Goal: Information Seeking & Learning: Learn about a topic

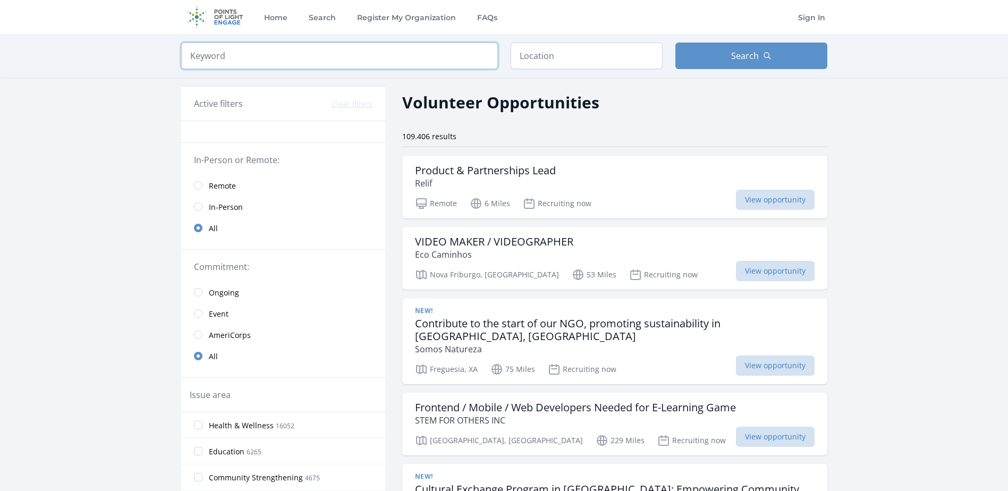
click at [436, 62] on input "search" at bounding box center [339, 56] width 317 height 27
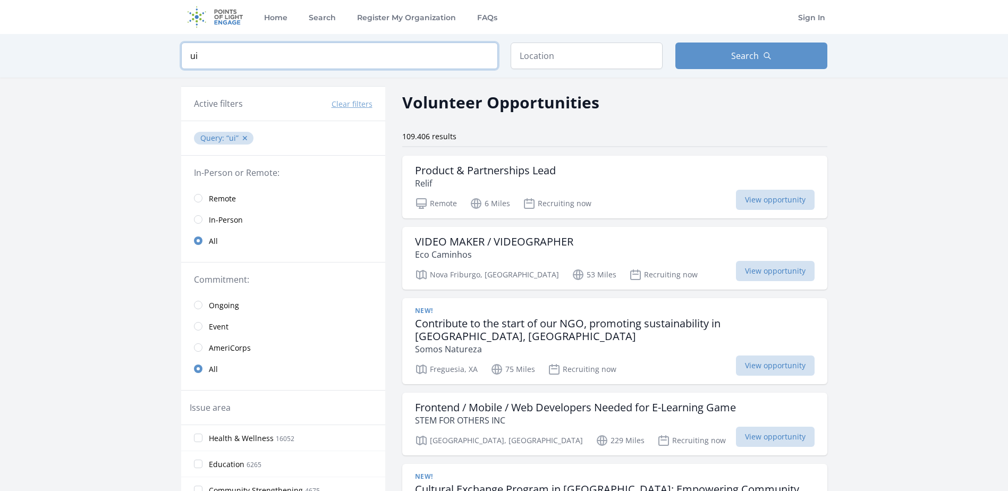
type input "ui"
click button "submit" at bounding box center [0, 0] width 0 height 0
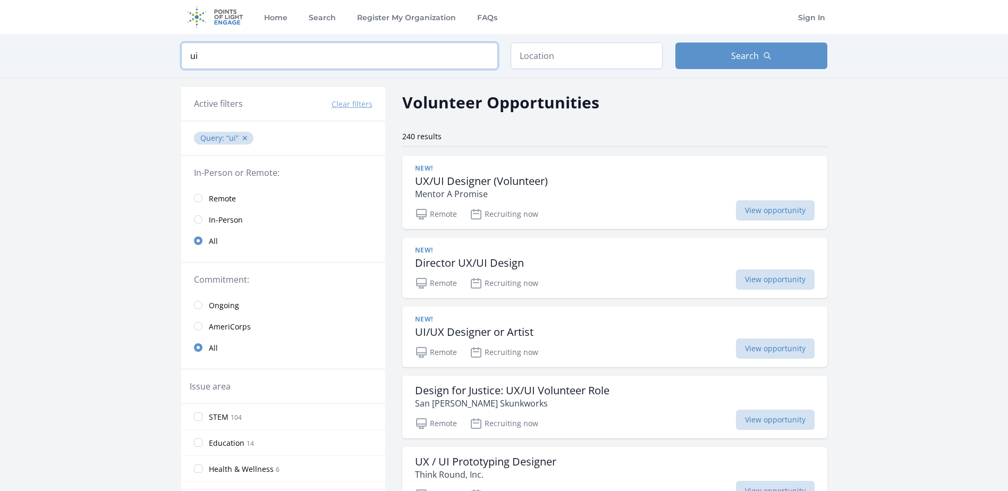
click at [366, 54] on input "ui" at bounding box center [339, 56] width 317 height 27
click button "submit" at bounding box center [0, 0] width 0 height 0
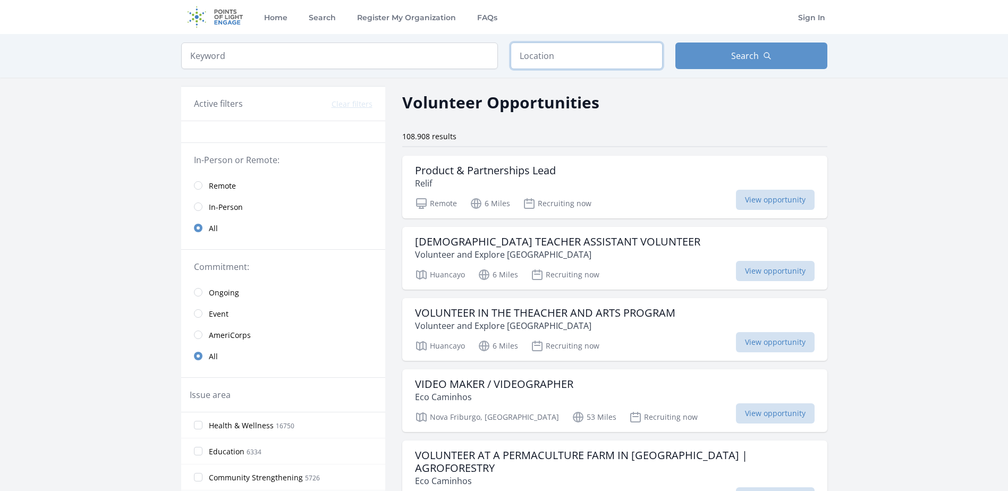
click at [603, 64] on input "text" at bounding box center [587, 56] width 152 height 27
click at [704, 55] on button "Search" at bounding box center [752, 56] width 152 height 27
type input "ui"
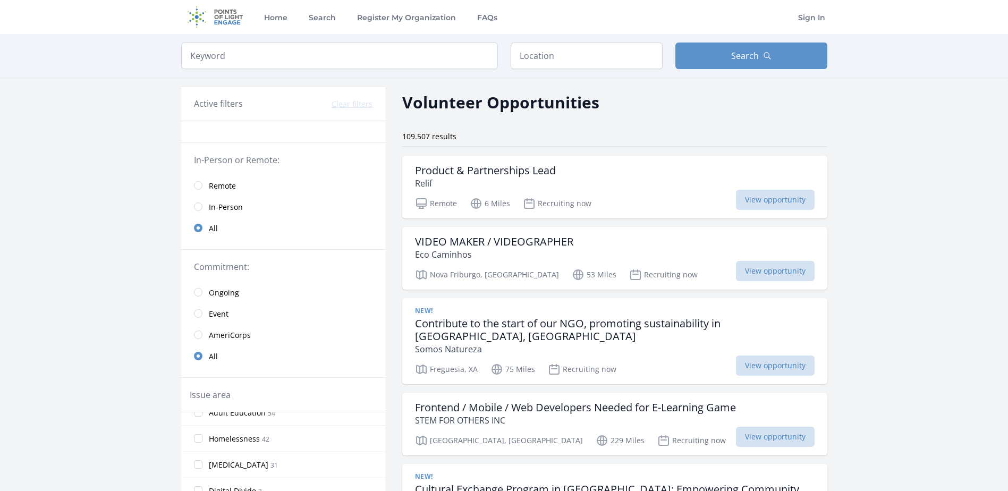
click at [302, 70] on div "Keyword Location Search" at bounding box center [504, 56] width 680 height 44
click at [309, 66] on input "search" at bounding box center [339, 56] width 317 height 27
type input "UI"
click button "submit" at bounding box center [0, 0] width 0 height 0
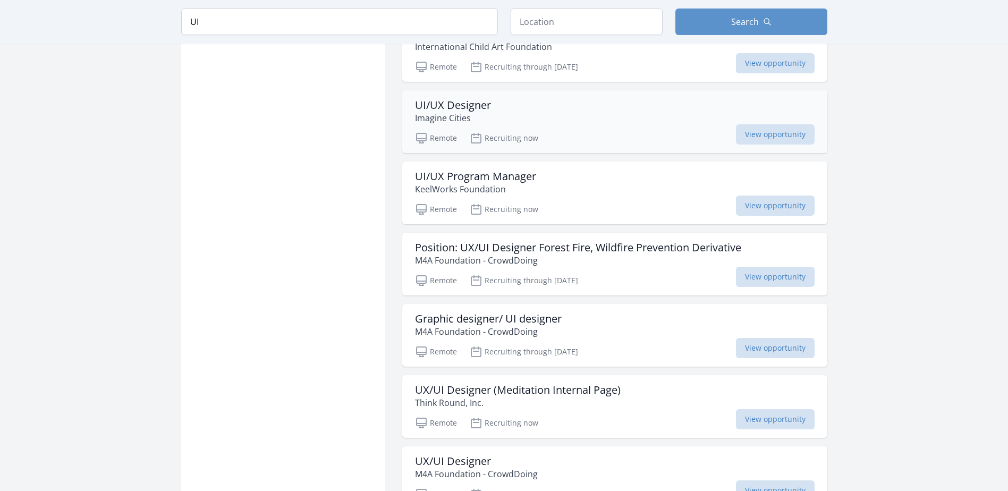
scroll to position [1116, 0]
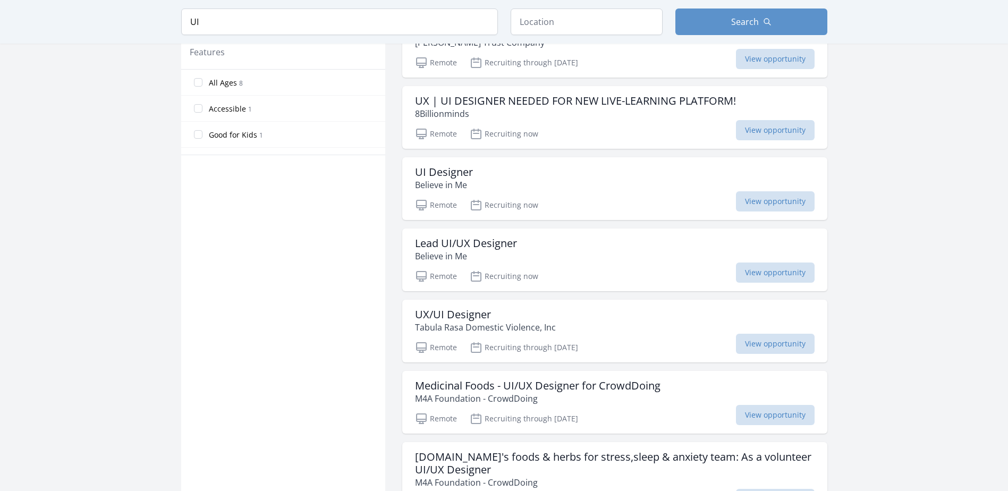
scroll to position [266, 0]
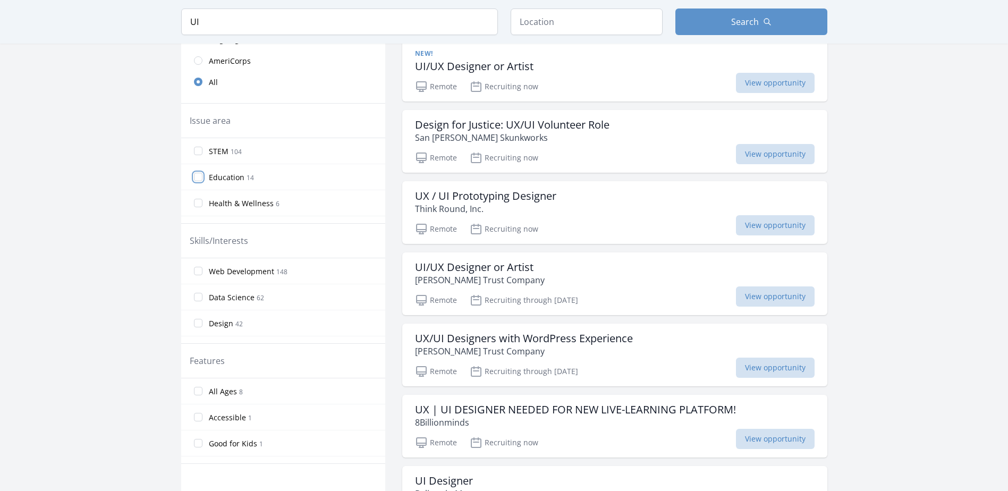
click at [199, 174] on input "Education 14" at bounding box center [198, 177] width 9 height 9
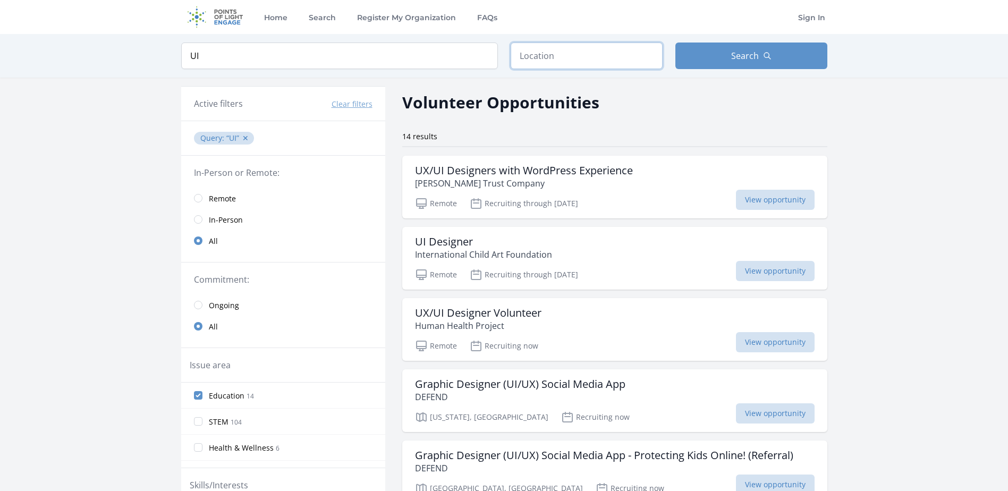
click at [544, 63] on input "text" at bounding box center [587, 56] width 152 height 27
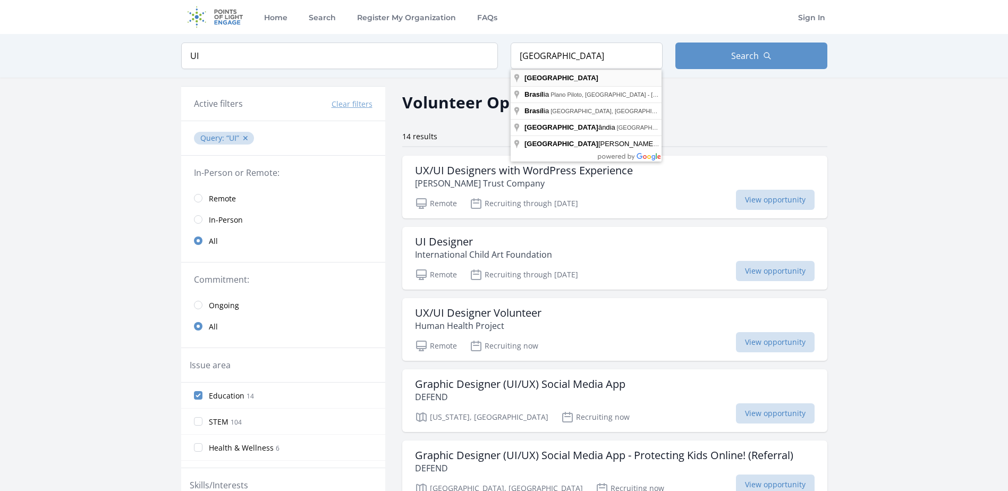
type input "Brasil"
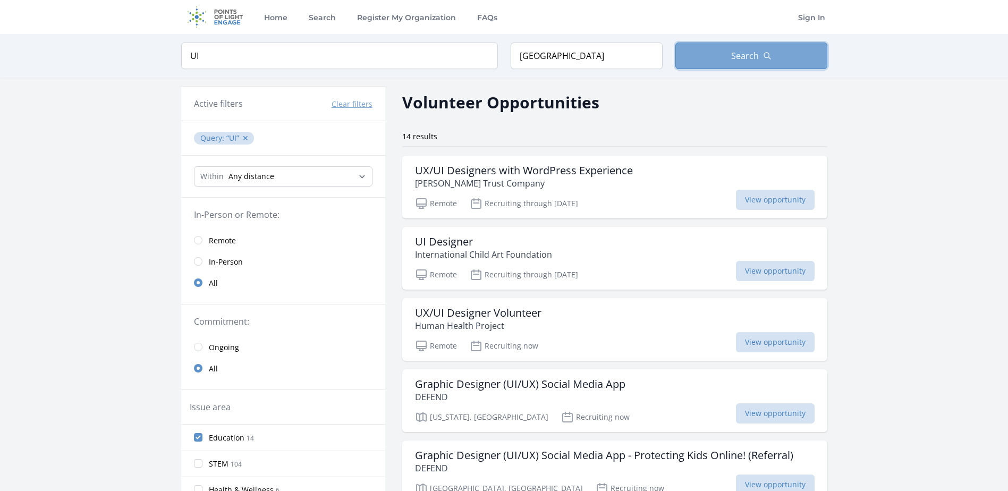
click at [734, 54] on span "Search" at bounding box center [746, 55] width 28 height 13
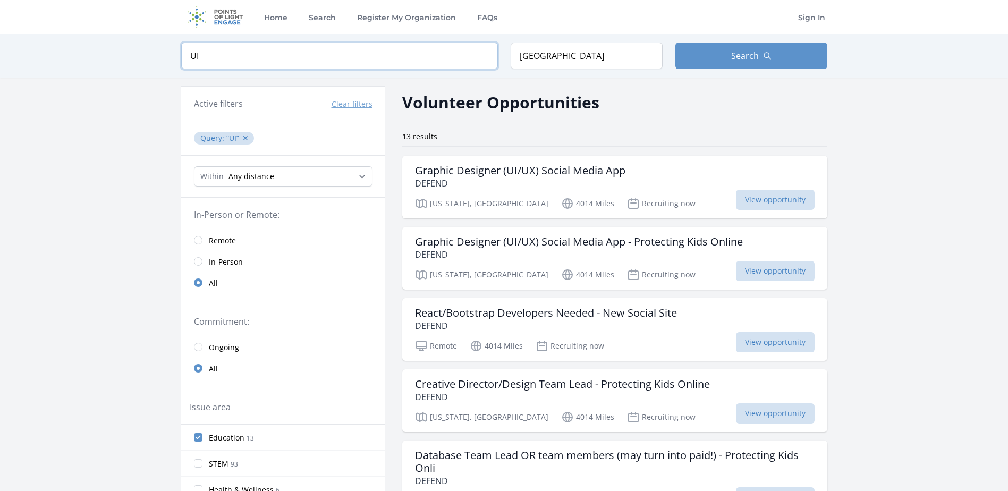
click at [321, 59] on input "UI" at bounding box center [339, 56] width 317 height 27
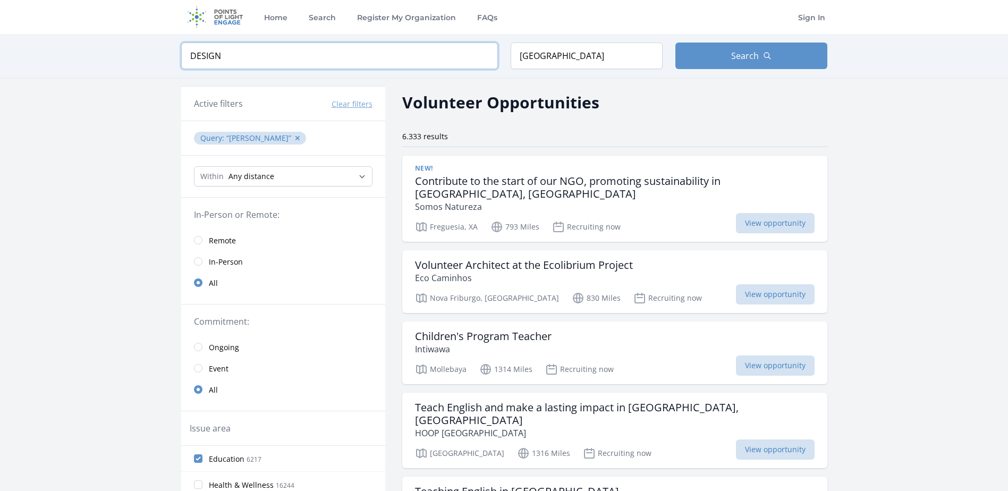
type input "DESIGN"
click button "submit" at bounding box center [0, 0] width 0 height 0
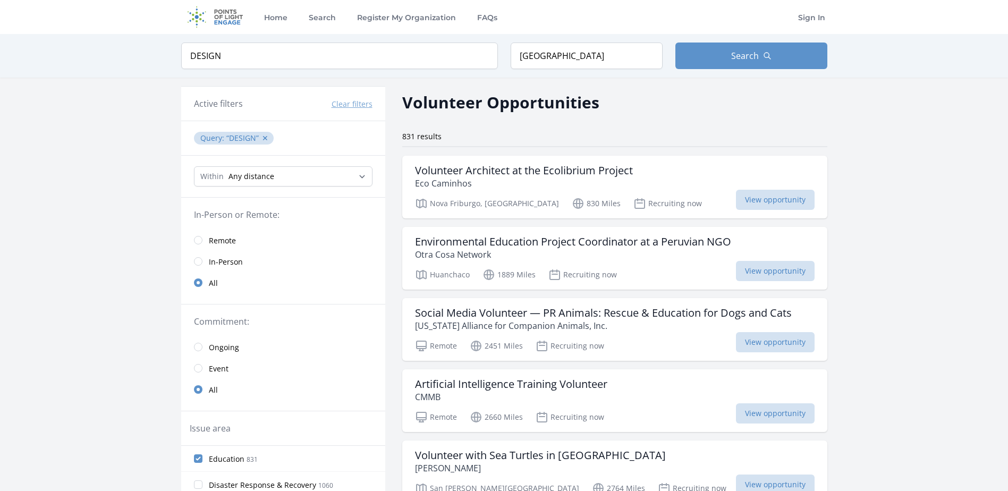
click at [759, 75] on div "Keyword DESIGN Location Brasil Search" at bounding box center [504, 56] width 680 height 44
click at [745, 53] on span "Search" at bounding box center [746, 55] width 28 height 13
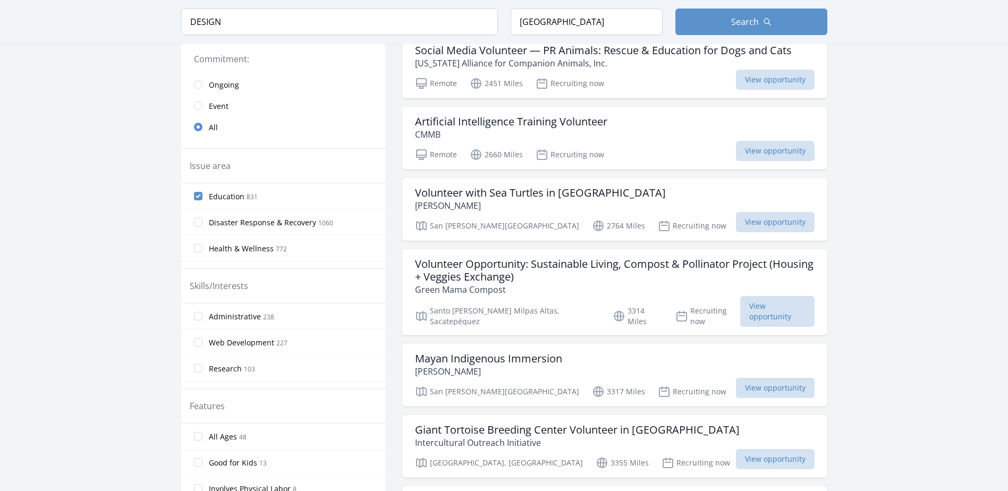
scroll to position [266, 0]
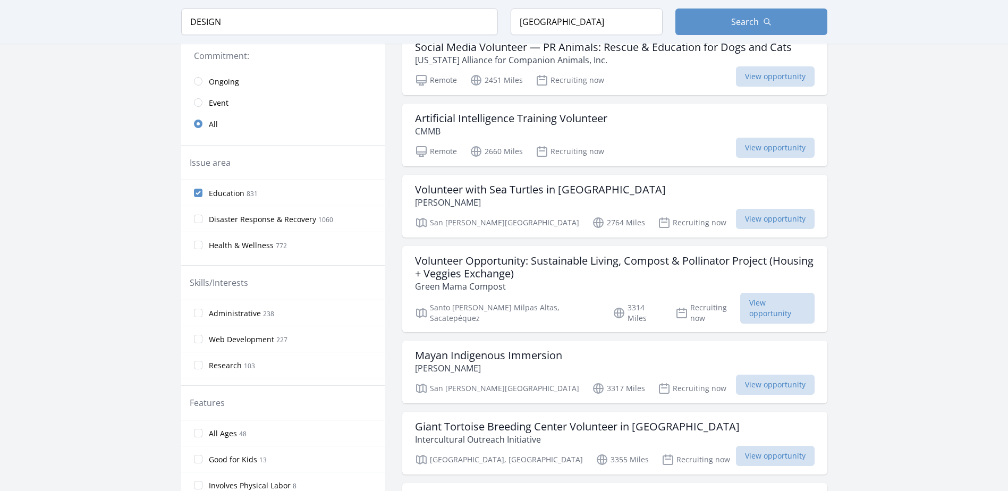
click at [566, 34] on div "Keyword DESIGN Location Brasil Search" at bounding box center [504, 22] width 680 height 44
click at [567, 32] on input "Brasil" at bounding box center [587, 22] width 152 height 27
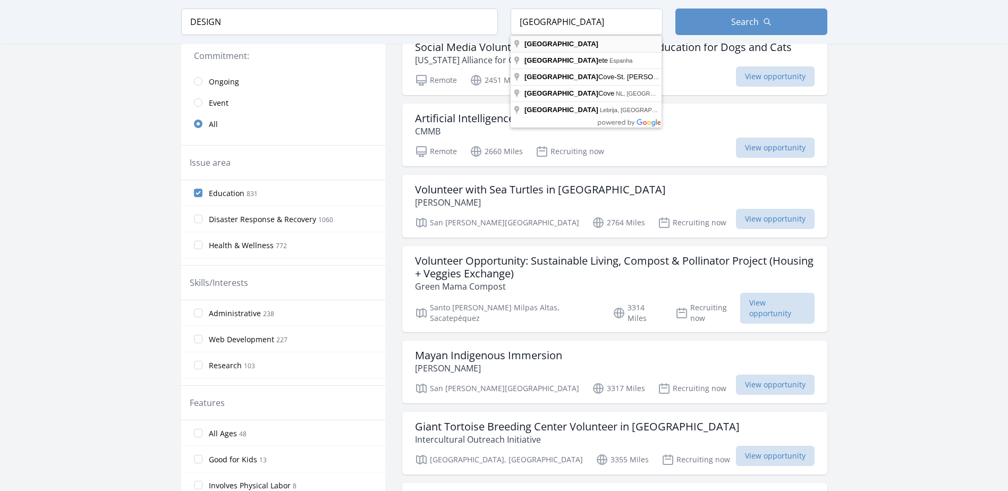
type input "Portugal"
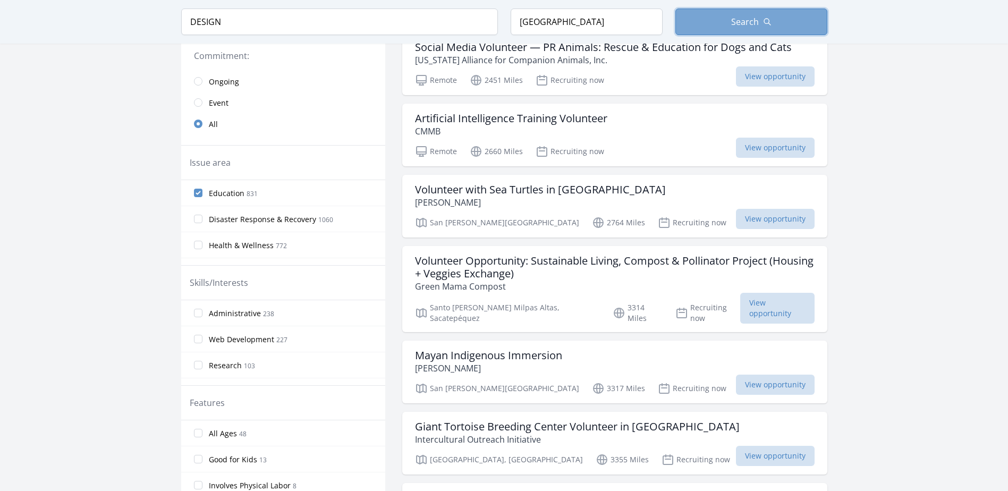
click at [725, 15] on button "Search" at bounding box center [752, 22] width 152 height 27
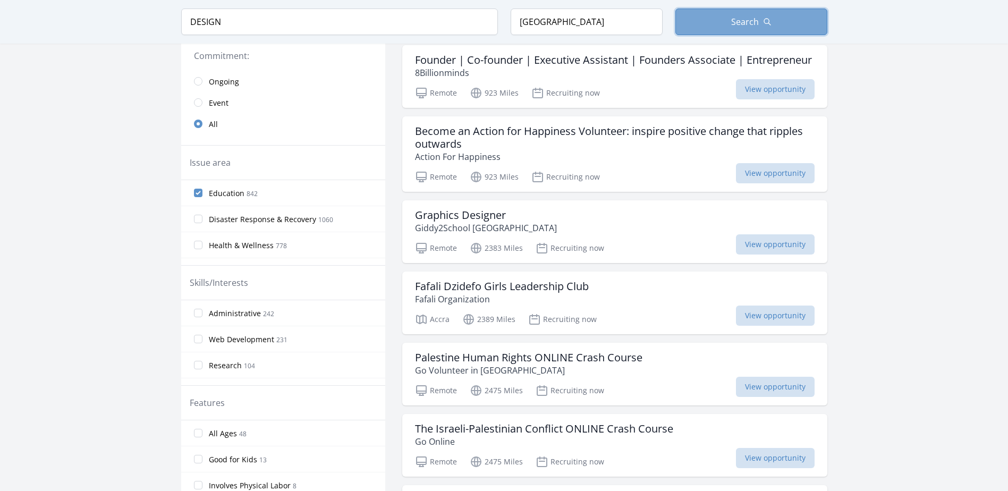
click at [712, 11] on button "Search" at bounding box center [752, 22] width 152 height 27
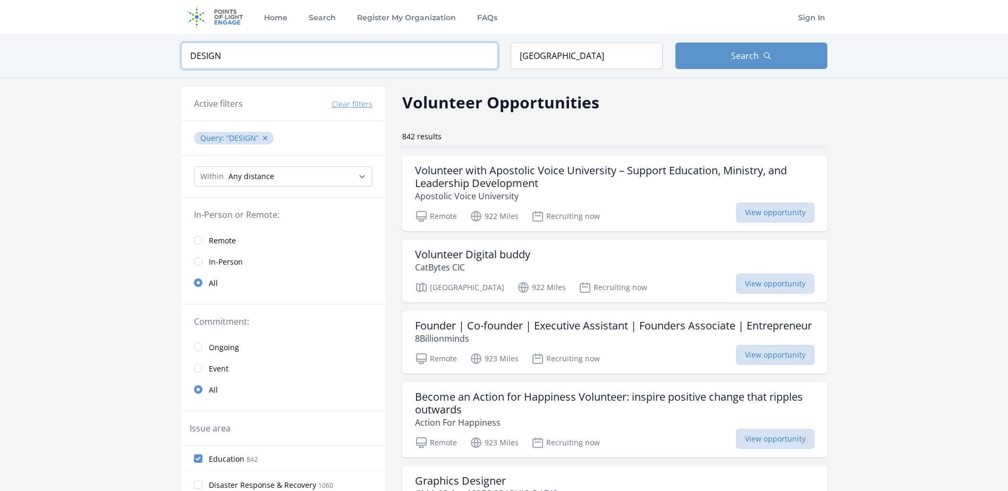
click at [349, 52] on input "DESIGN" at bounding box center [339, 56] width 317 height 27
type input "UI"
click button "submit" at bounding box center [0, 0] width 0 height 0
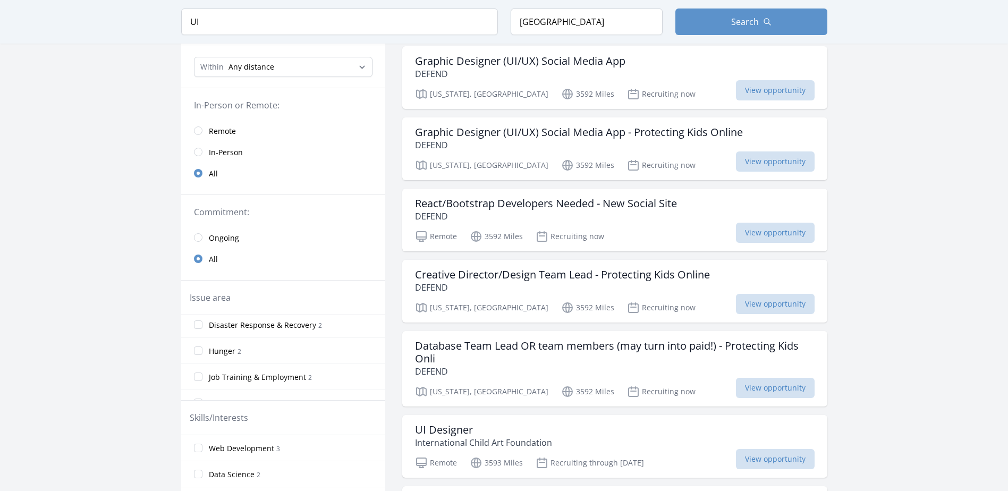
scroll to position [106, 0]
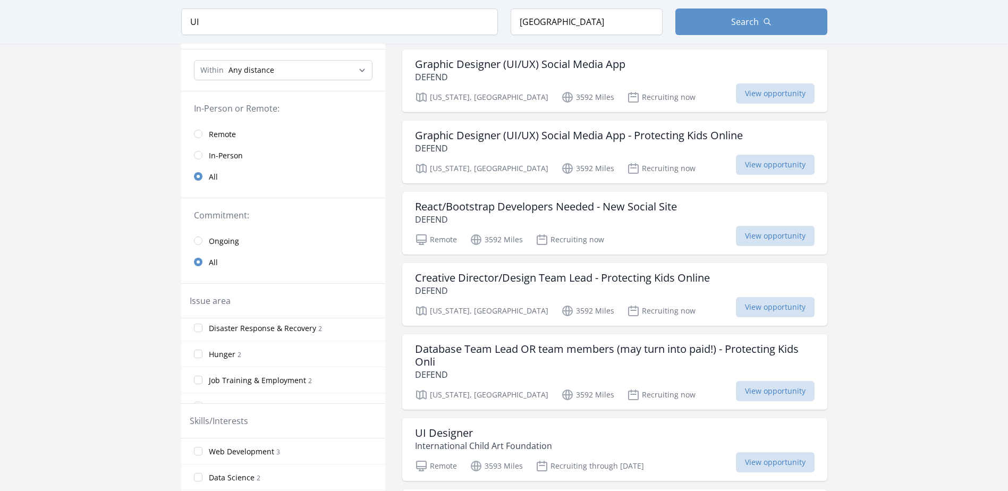
click at [207, 139] on link "Remote" at bounding box center [283, 133] width 204 height 21
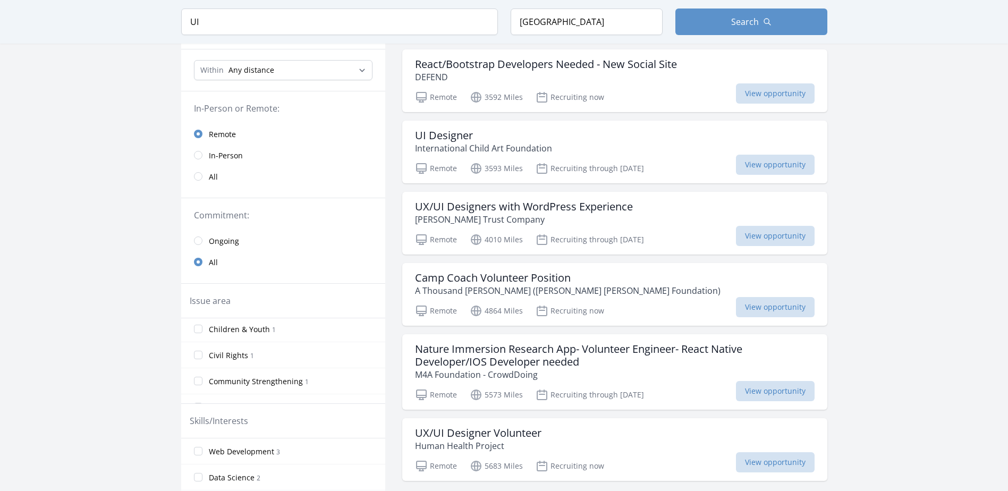
scroll to position [159, 0]
click at [200, 329] on input "Children & Youth 1" at bounding box center [198, 328] width 9 height 9
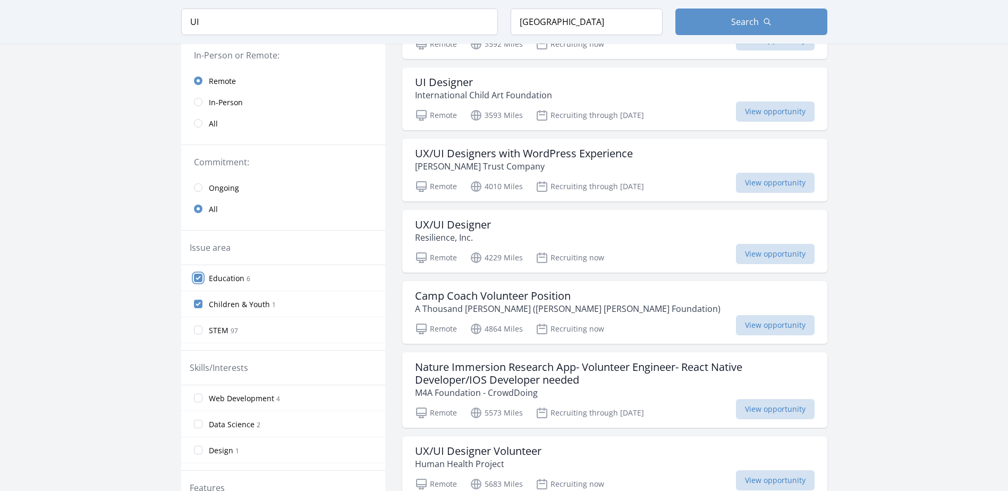
click at [198, 279] on input "Education 6" at bounding box center [198, 278] width 9 height 9
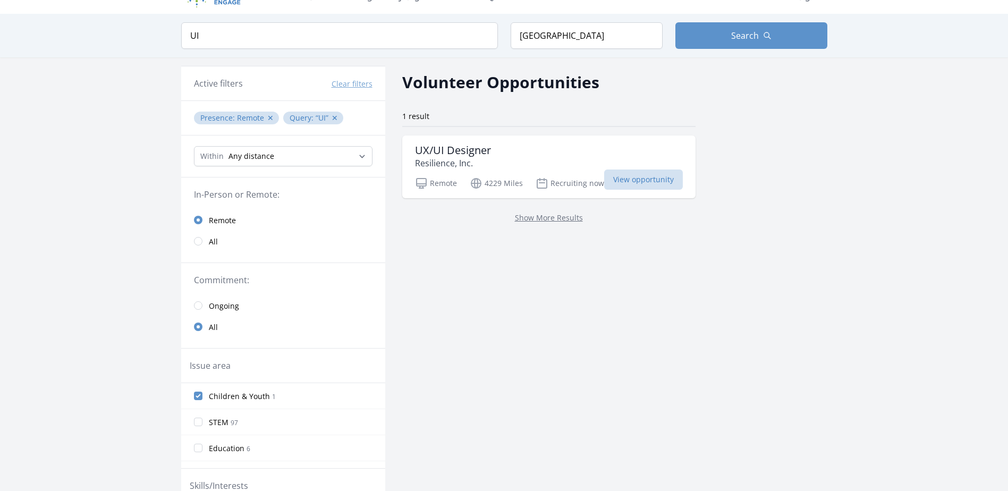
scroll to position [106, 0]
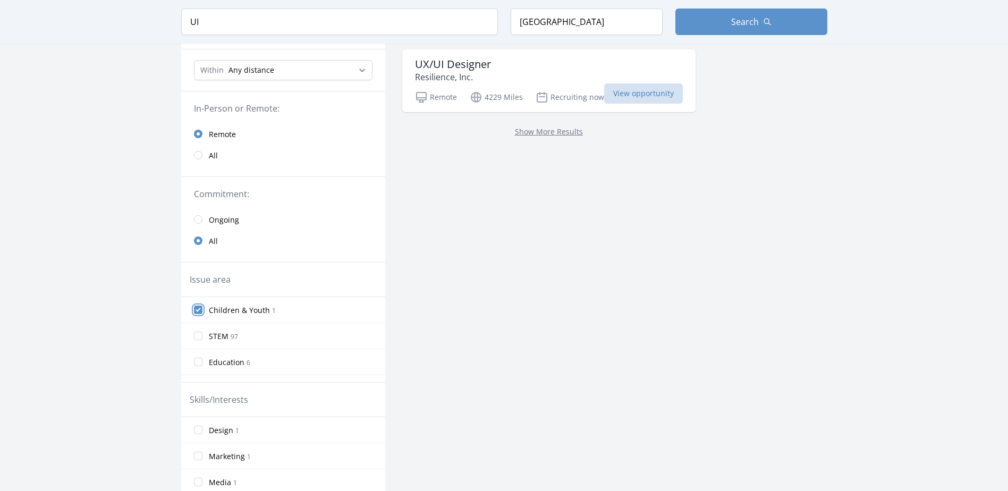
click at [198, 313] on input "Children & Youth 1" at bounding box center [198, 310] width 9 height 9
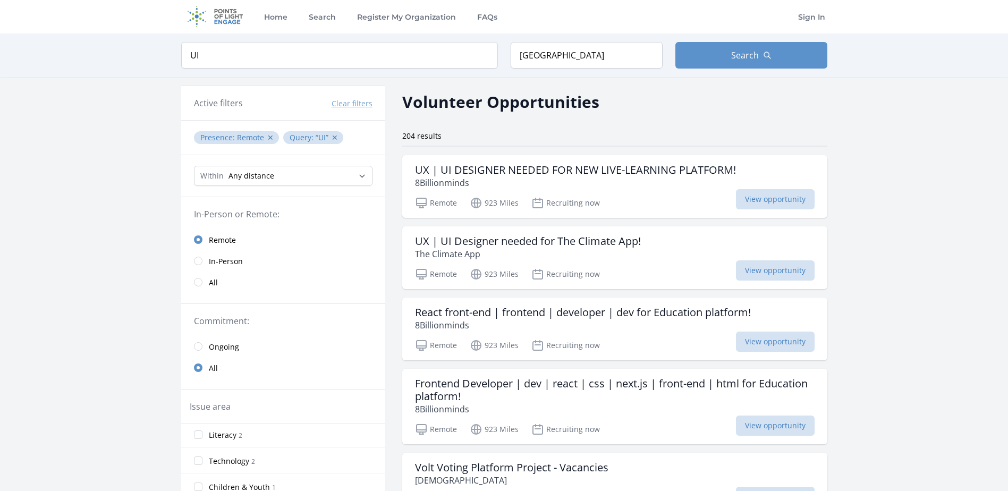
scroll to position [0, 0]
click at [629, 57] on input "Portugal" at bounding box center [587, 56] width 152 height 27
click at [590, 65] on input "Portugal" at bounding box center [587, 56] width 152 height 27
click at [693, 50] on button "Search" at bounding box center [752, 56] width 152 height 27
click at [569, 62] on input "Portugal" at bounding box center [587, 56] width 152 height 27
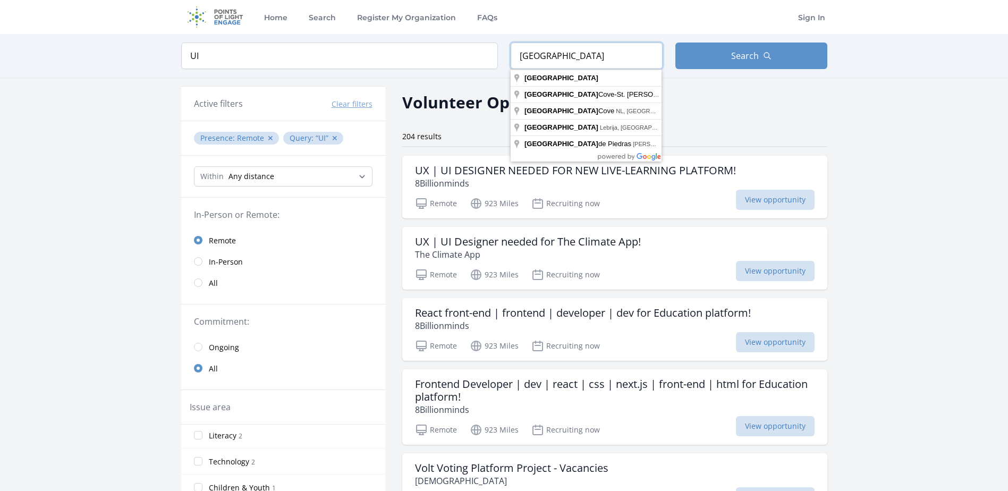
type input "Portugal"
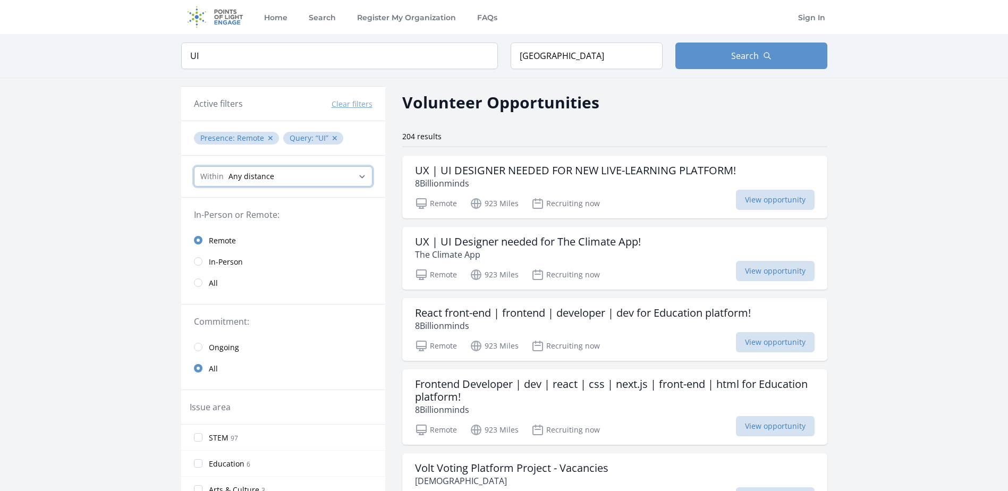
click at [310, 181] on select "Any distance , 5 Miles , 20 Miles , 50 Miles , 100 Miles" at bounding box center [283, 176] width 179 height 20
select select "160934"
click at [194, 166] on select "Any distance , 5 Miles , 20 Miles , 50 Miles , 100 Miles" at bounding box center [283, 176] width 179 height 20
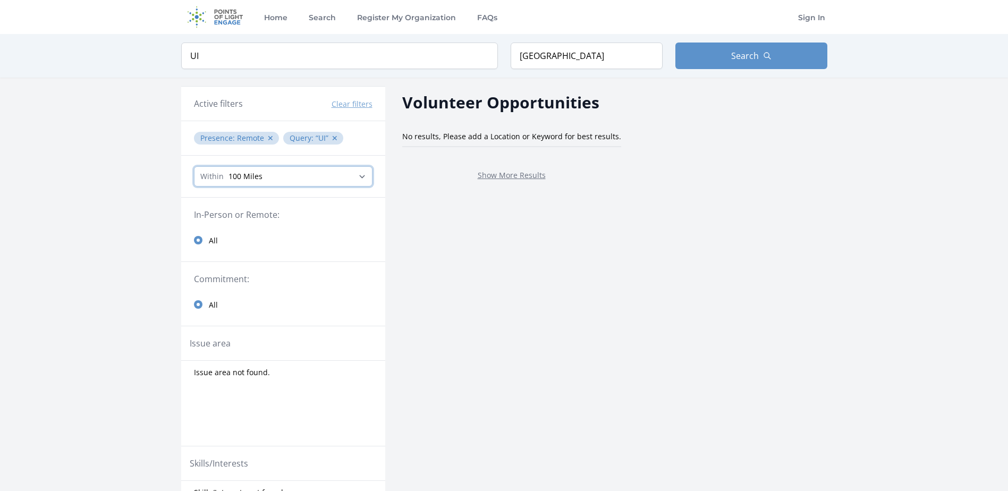
click at [360, 180] on select "Any distance , 5 Miles , 20 Miles , 50 Miles , 100 Miles" at bounding box center [283, 176] width 179 height 20
select select "all"
click at [194, 166] on select "Any distance , 5 Miles , 20 Miles , 50 Miles , 100 Miles" at bounding box center [283, 176] width 179 height 20
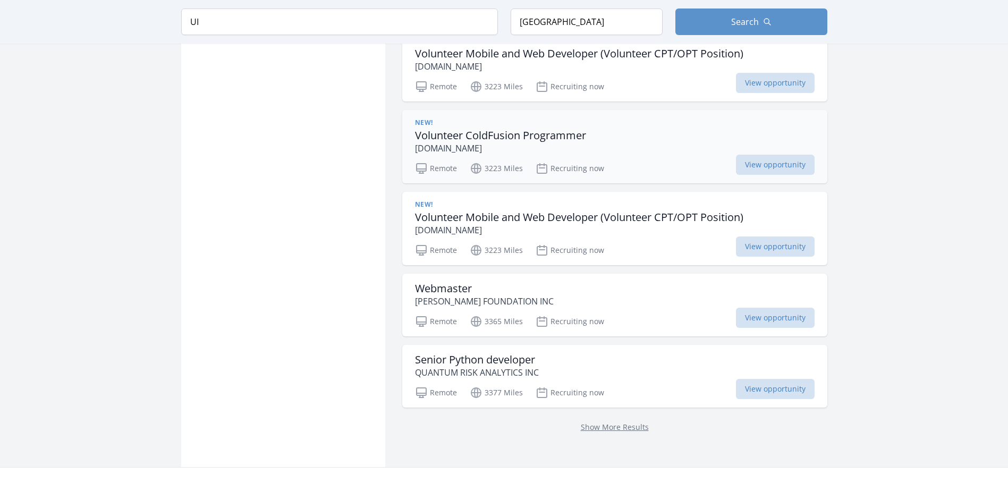
scroll to position [1276, 0]
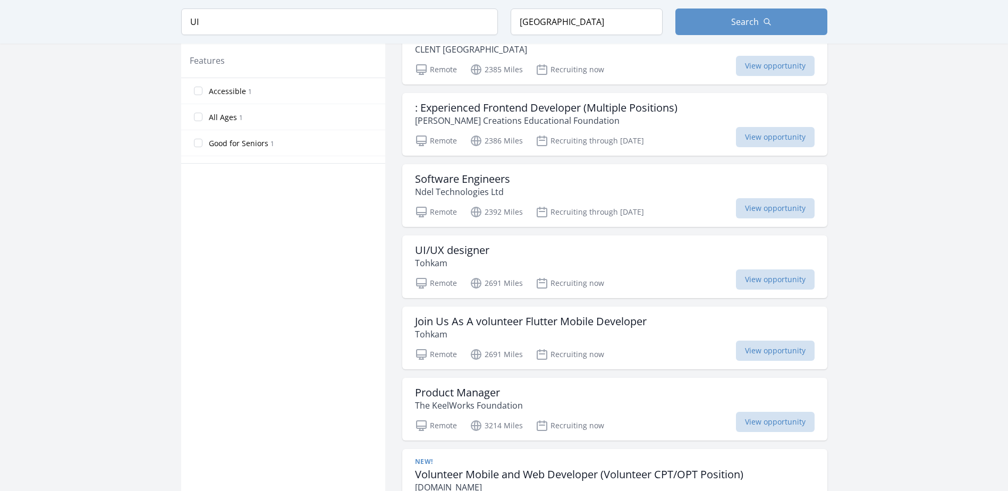
scroll to position [585, 0]
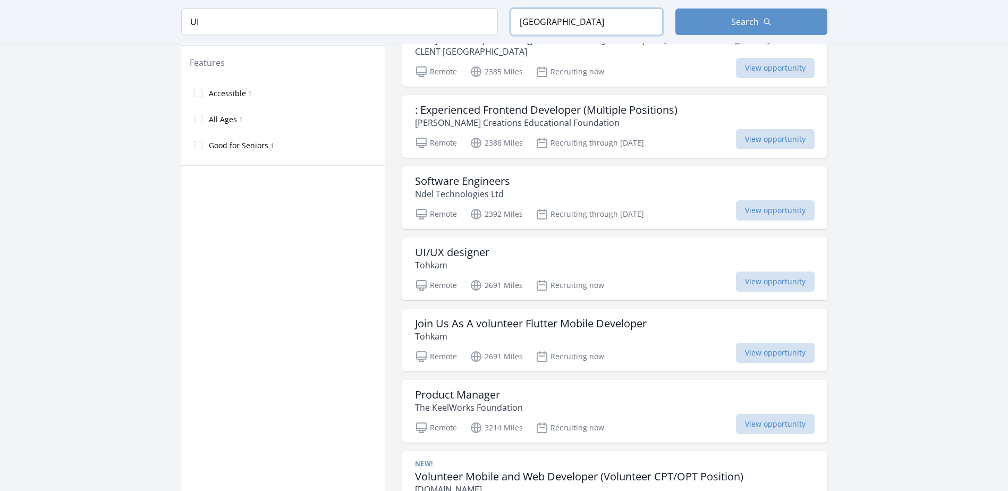
click at [587, 29] on input "Portugal" at bounding box center [587, 22] width 152 height 27
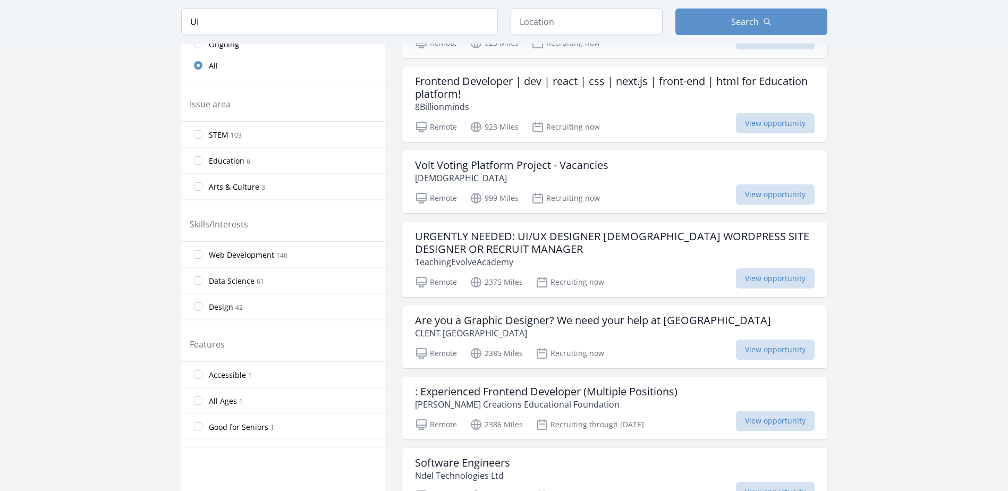
scroll to position [266, 0]
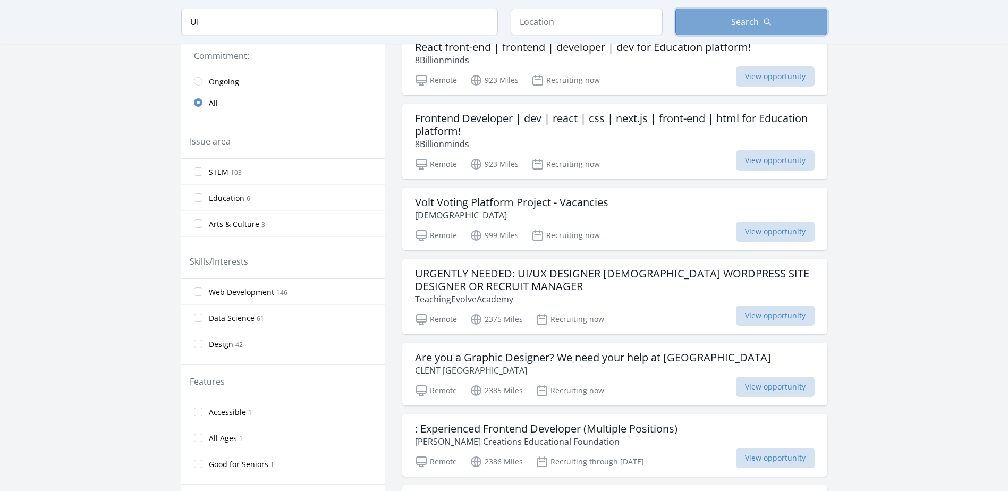
click at [702, 22] on button "Search" at bounding box center [752, 22] width 152 height 27
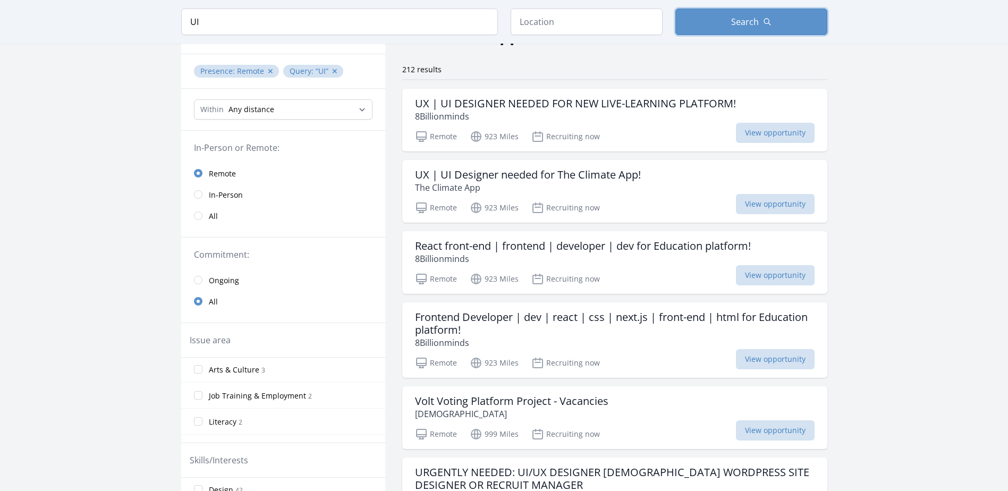
scroll to position [53, 0]
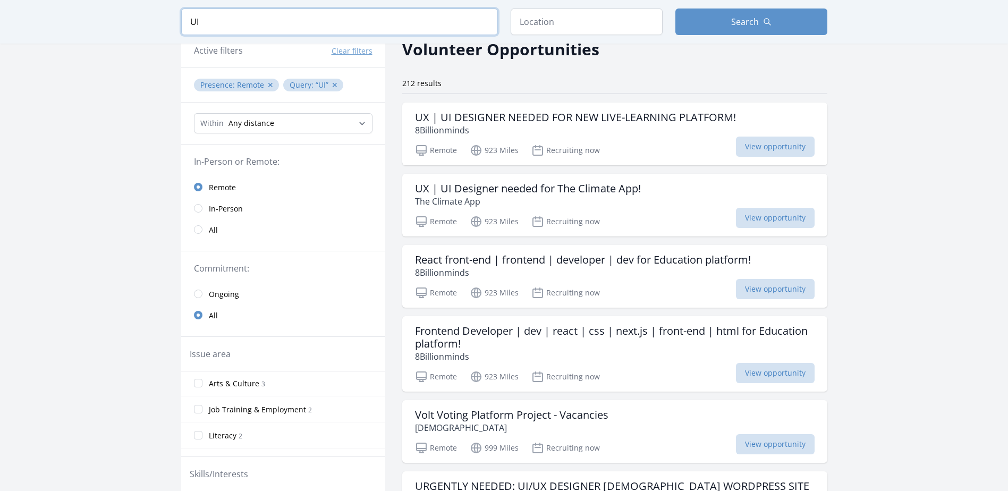
click at [484, 22] on input "UI" at bounding box center [339, 22] width 317 height 27
click at [543, 22] on input "text" at bounding box center [587, 22] width 152 height 27
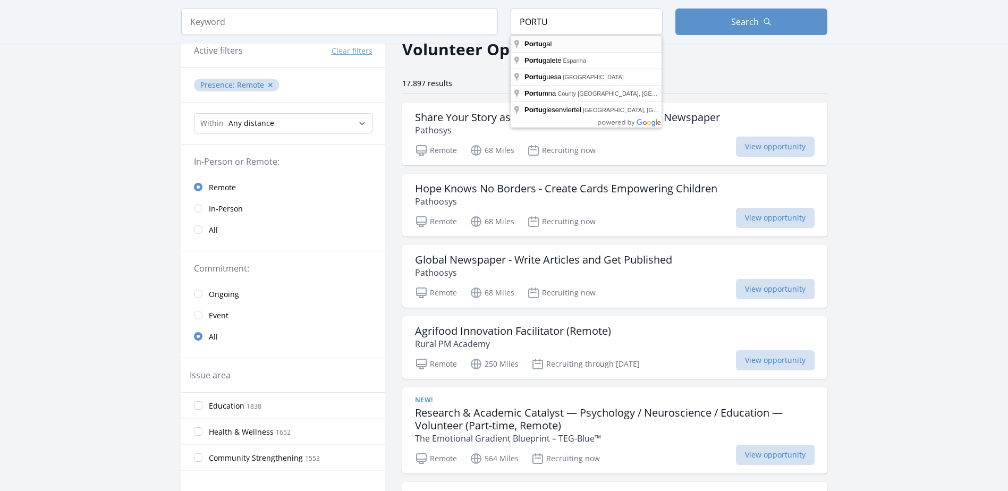
type input "Portugal"
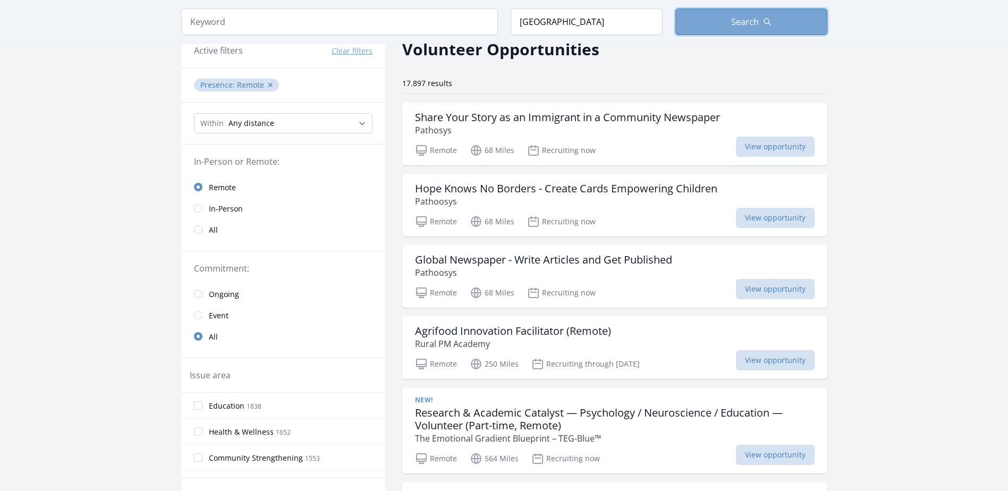
click at [732, 18] on span "Search" at bounding box center [746, 21] width 28 height 13
click at [722, 19] on button "Search" at bounding box center [752, 22] width 152 height 27
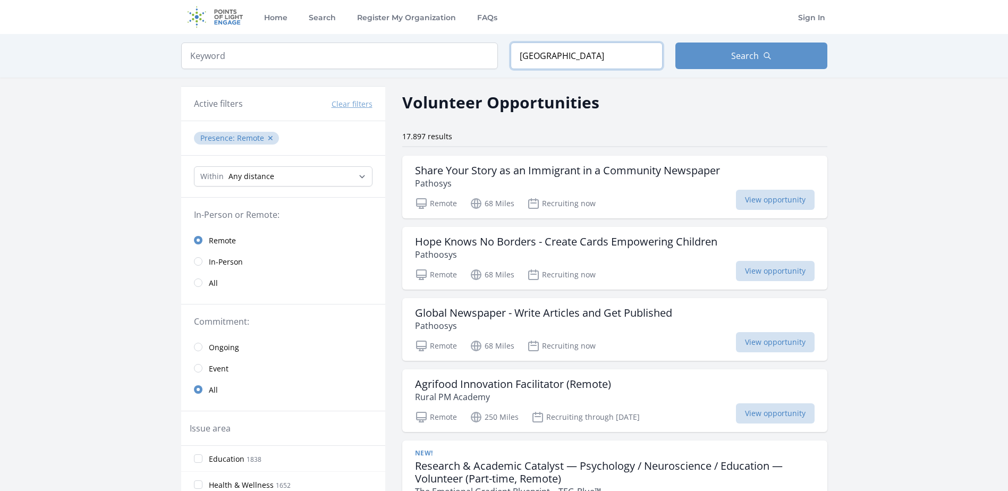
click at [621, 51] on input "Portugal" at bounding box center [587, 56] width 152 height 27
click at [272, 49] on input "search" at bounding box center [339, 56] width 317 height 27
click button "submit" at bounding box center [0, 0] width 0 height 0
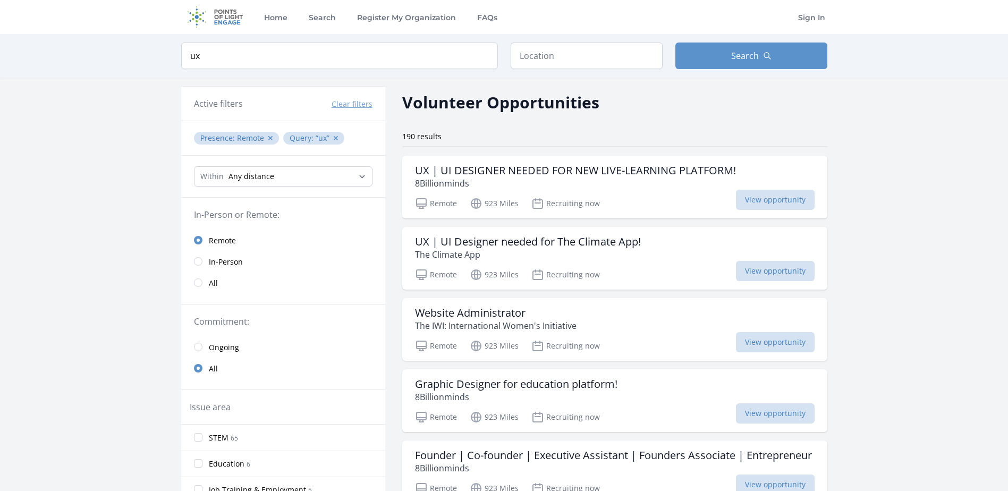
click at [306, 40] on div "Keyword ux Location Search" at bounding box center [504, 56] width 680 height 44
click at [301, 47] on input "ux" at bounding box center [339, 56] width 317 height 27
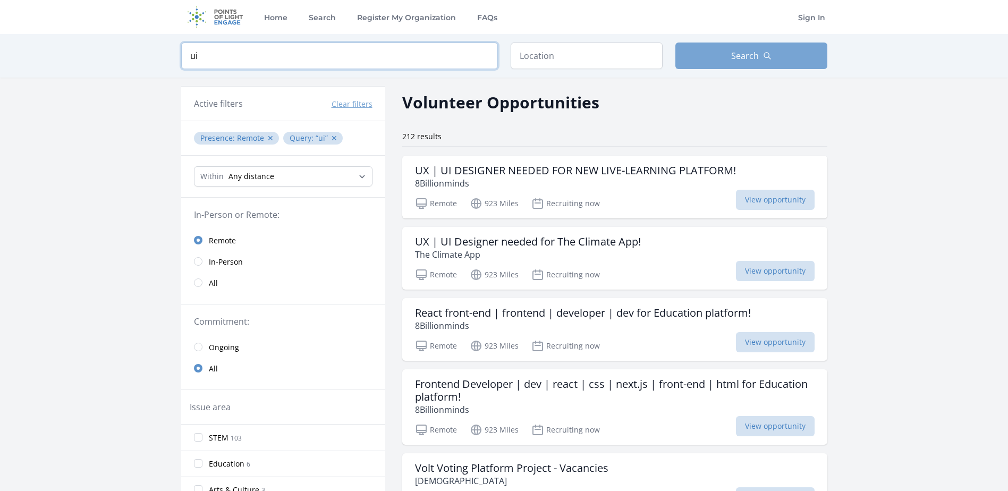
type input "ui"
click at [720, 57] on button "Search" at bounding box center [752, 56] width 152 height 27
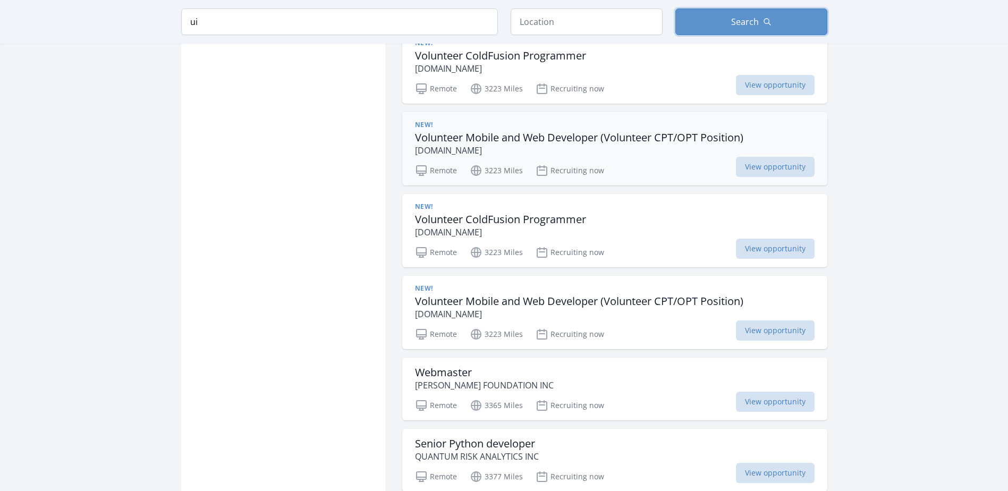
scroll to position [1413, 0]
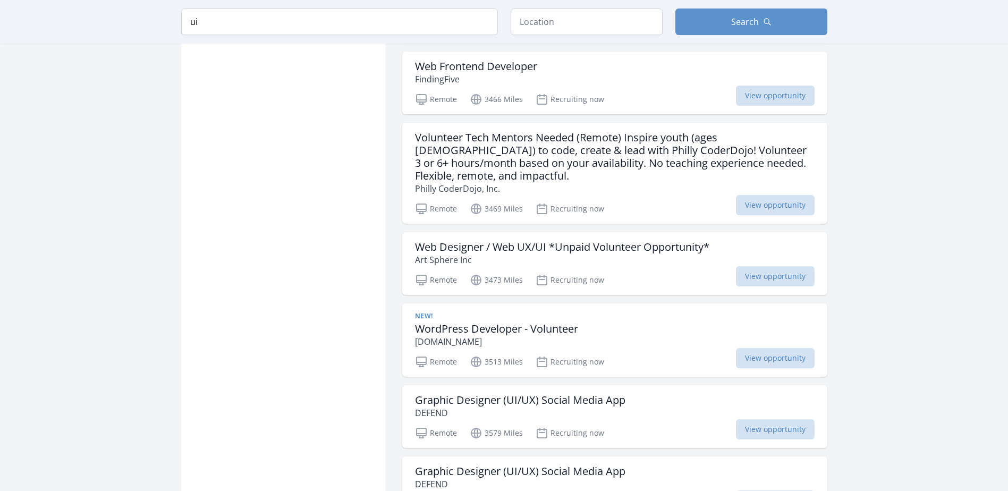
scroll to position [2104, 0]
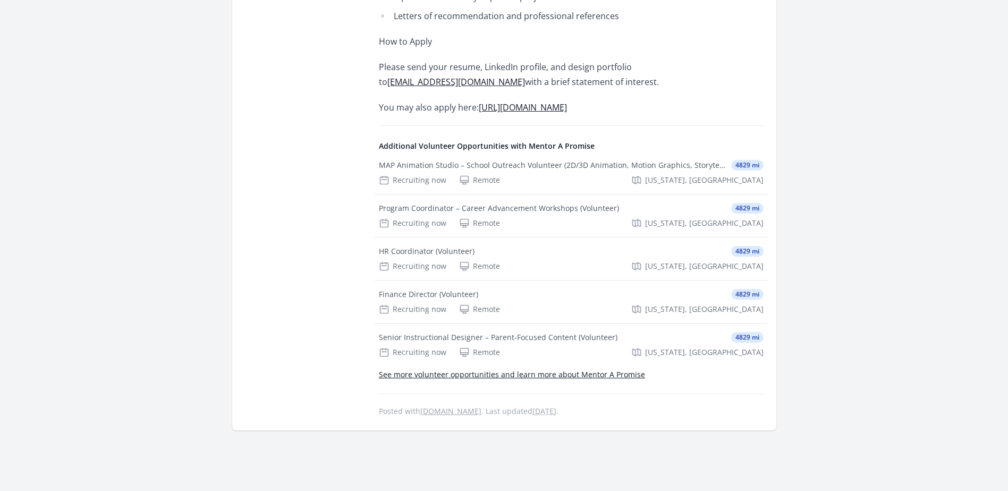
scroll to position [1063, 0]
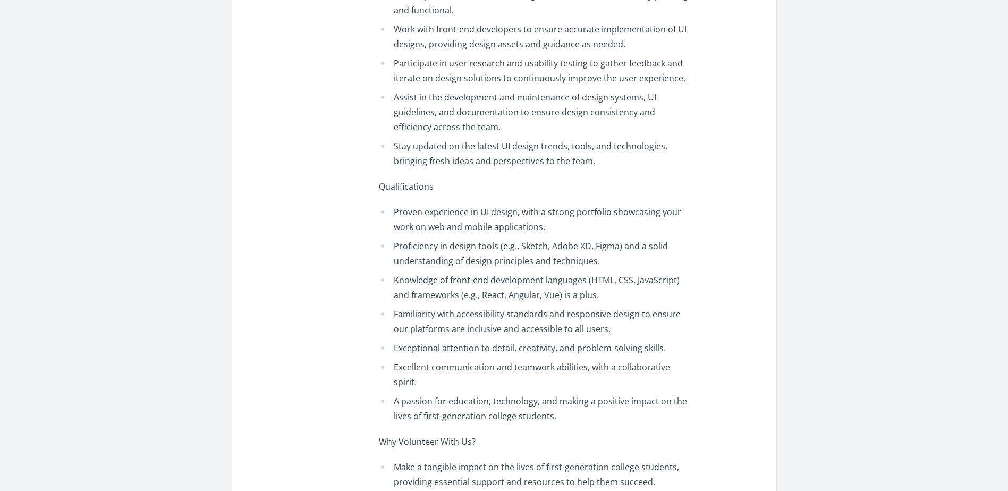
scroll to position [638, 0]
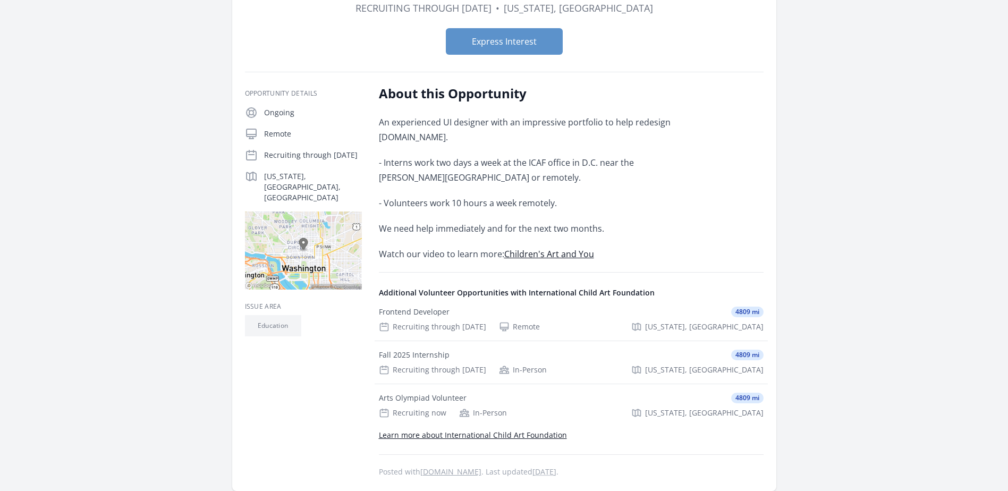
scroll to position [106, 0]
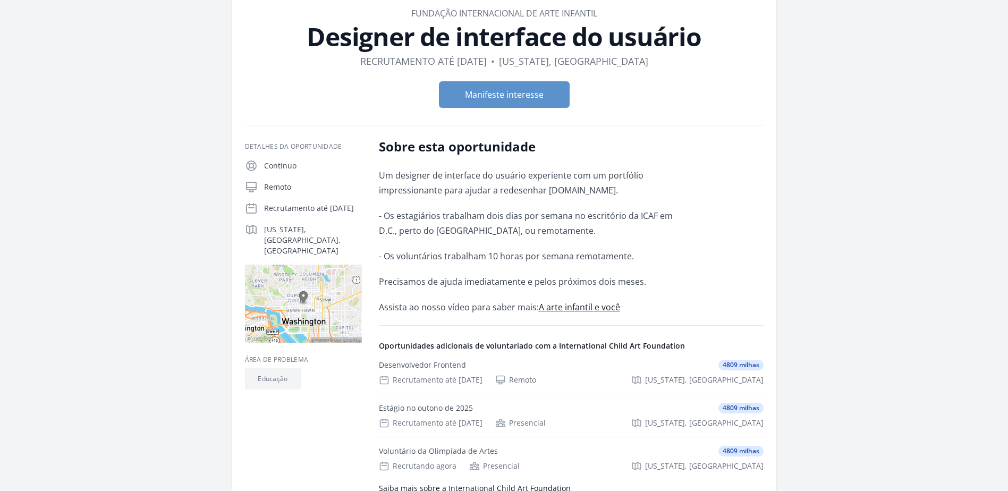
scroll to position [53, 0]
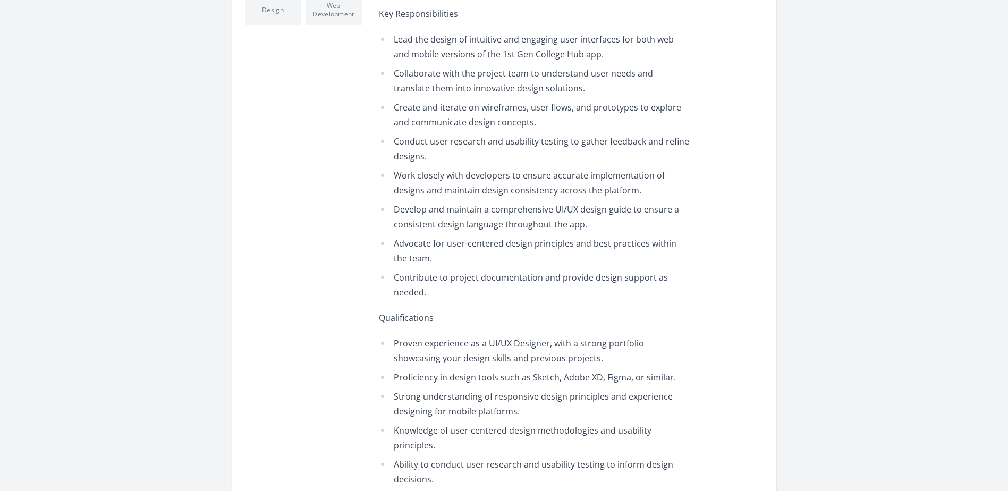
scroll to position [425, 0]
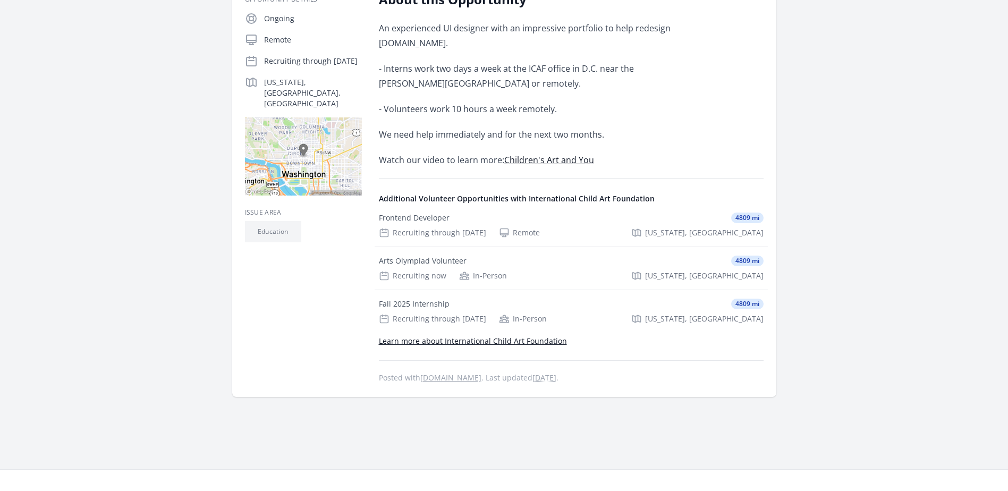
scroll to position [213, 0]
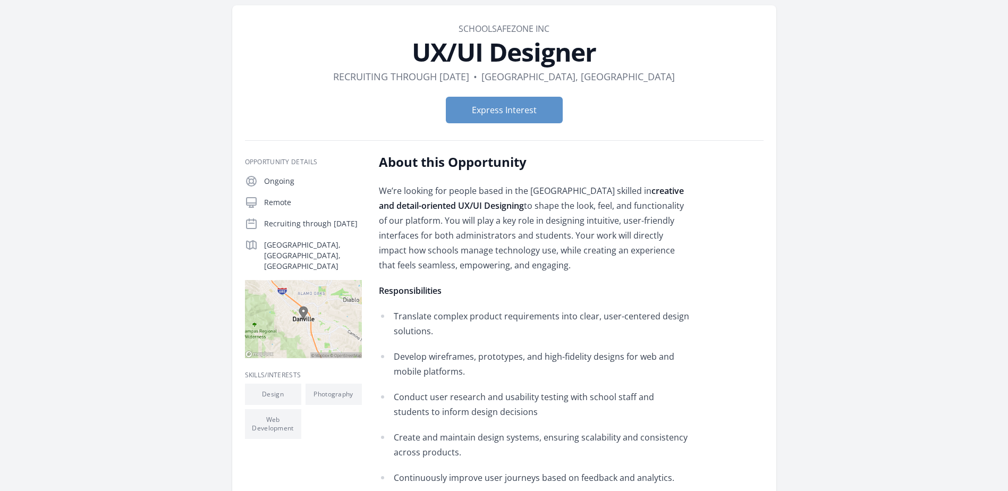
scroll to position [53, 0]
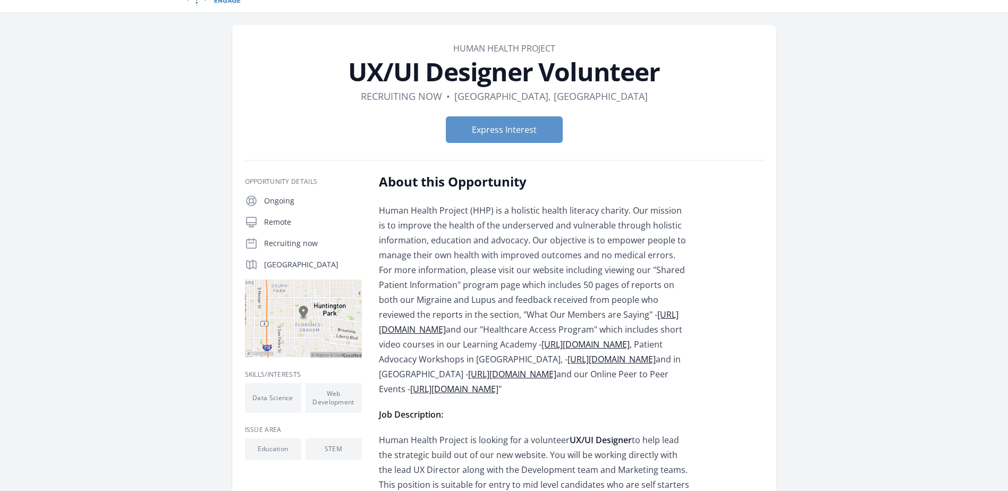
scroll to position [20, 0]
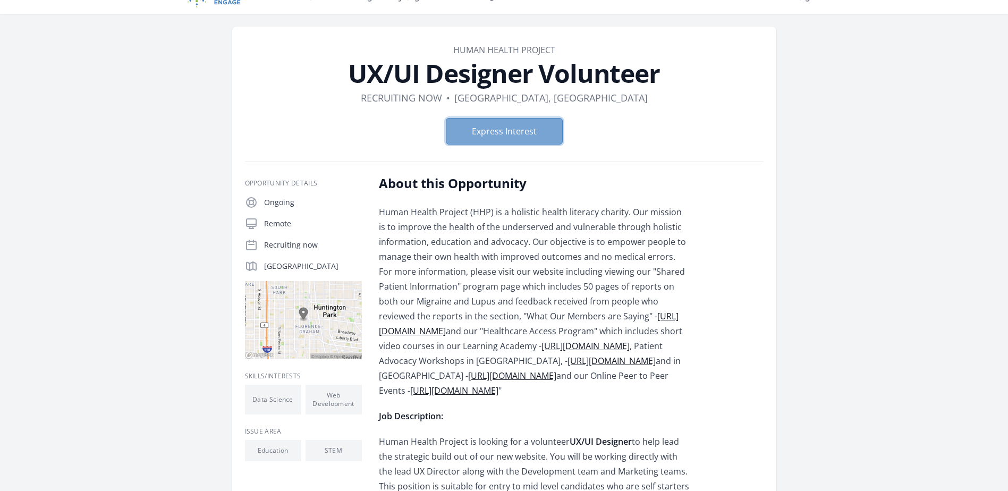
click at [511, 140] on button "Express Interest" at bounding box center [504, 131] width 117 height 27
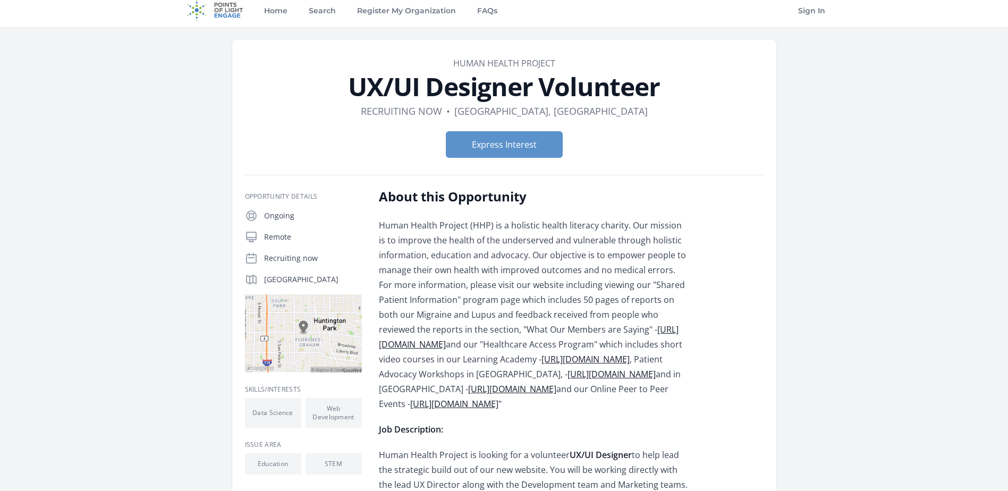
scroll to position [0, 0]
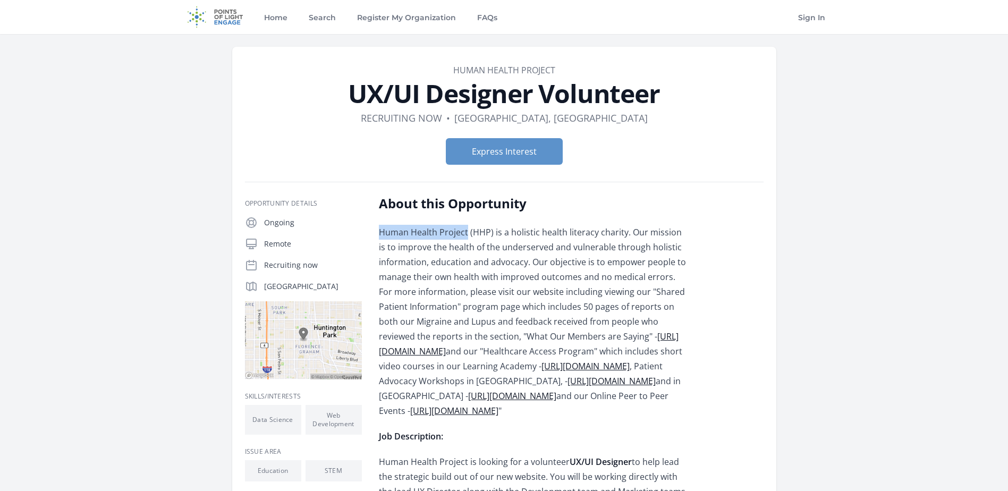
drag, startPoint x: 379, startPoint y: 232, endPoint x: 465, endPoint y: 230, distance: 86.1
click at [465, 230] on font "Human Health Project (HHP) is a holistic health literacy charity. Our mission i…" at bounding box center [532, 321] width 307 height 190
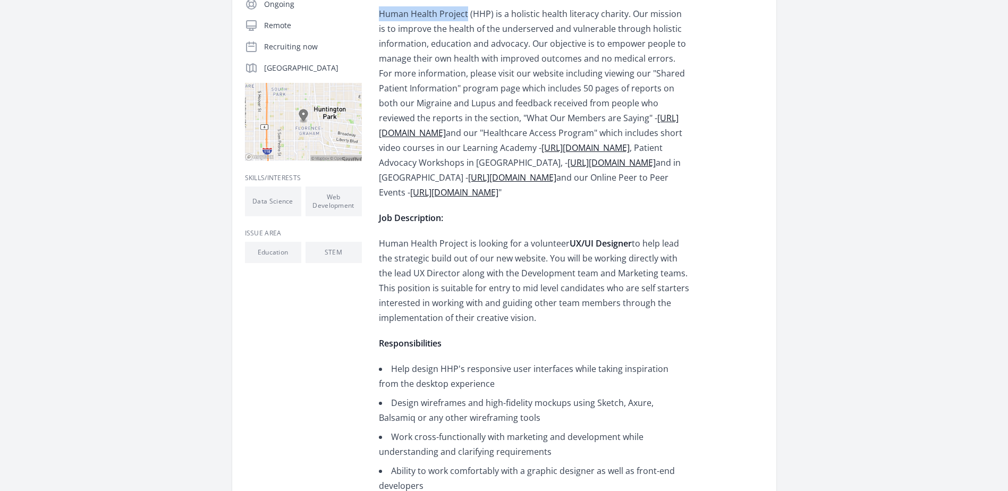
scroll to position [213, 0]
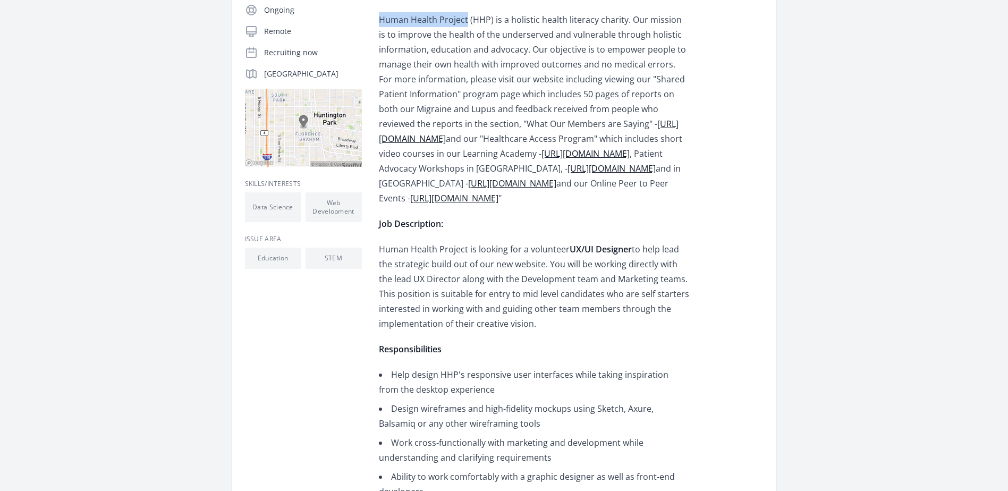
drag, startPoint x: 380, startPoint y: 267, endPoint x: 533, endPoint y: 337, distance: 168.4
click at [533, 331] on p "Human Health Project is looking for a volunteer UX/UI Designer to help lead the…" at bounding box center [534, 286] width 311 height 89
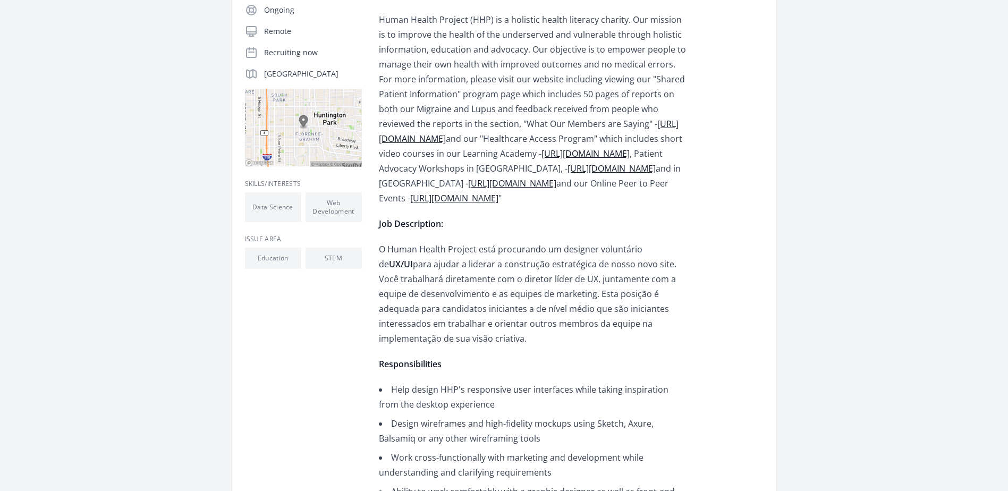
click at [585, 231] on p "Job Description:" at bounding box center [534, 223] width 311 height 15
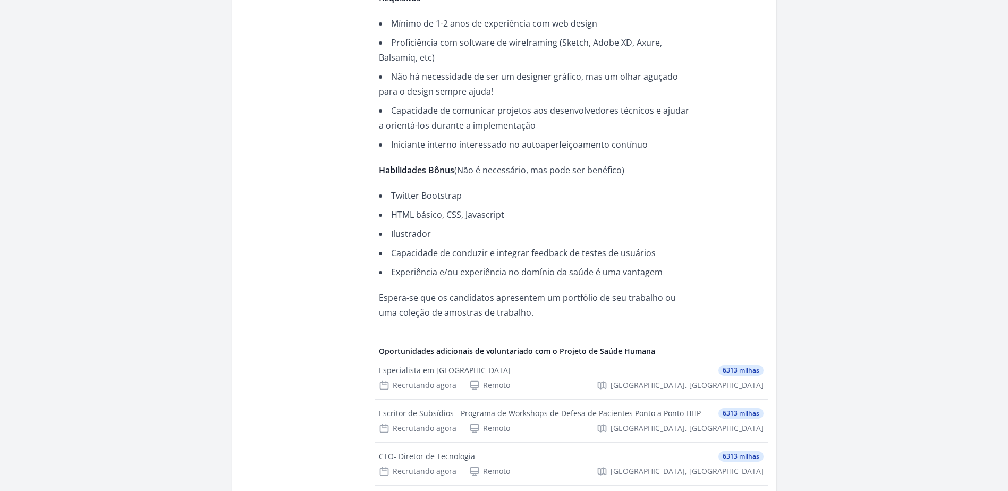
scroll to position [812, 0]
click at [422, 188] on li "Twitter Bootstrap" at bounding box center [534, 194] width 311 height 15
copy li "Twitter Bootstrap"
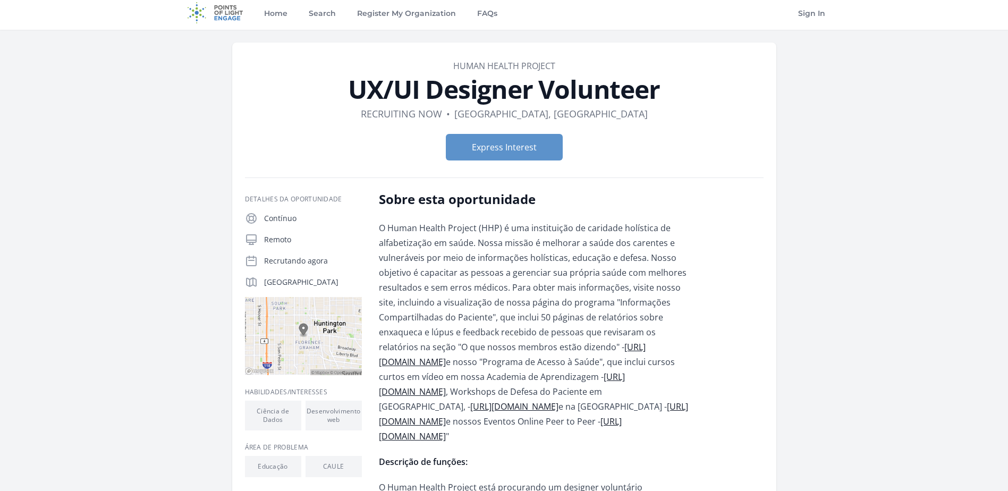
scroll to position [0, 0]
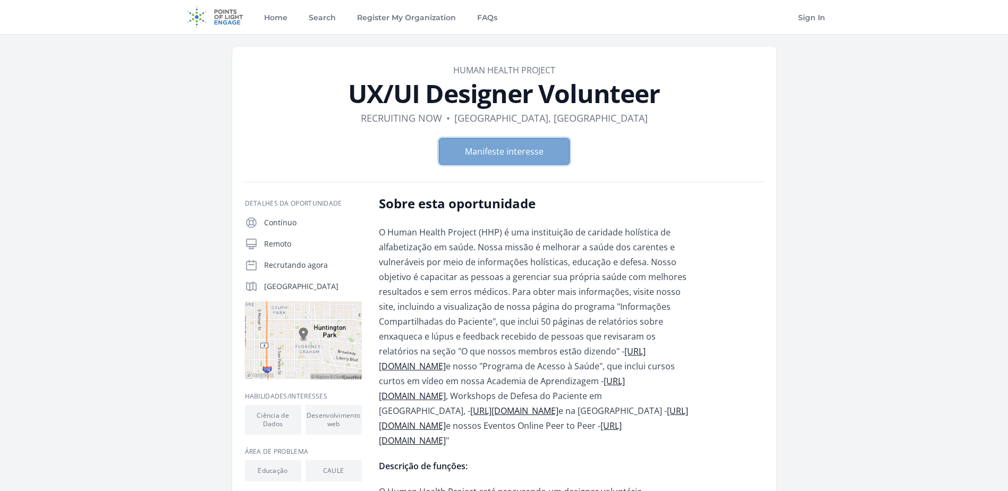
click at [490, 157] on button "Manifeste interesse" at bounding box center [504, 151] width 131 height 27
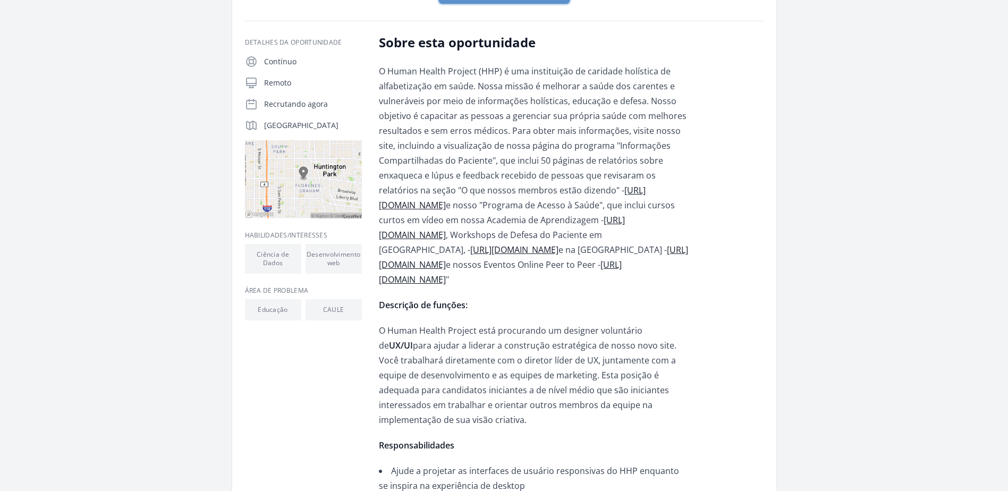
scroll to position [159, 0]
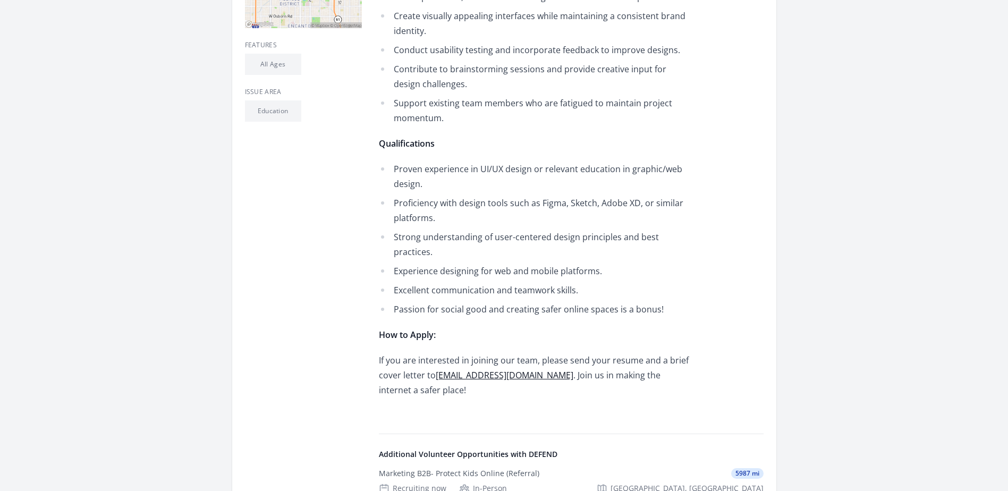
scroll to position [425, 0]
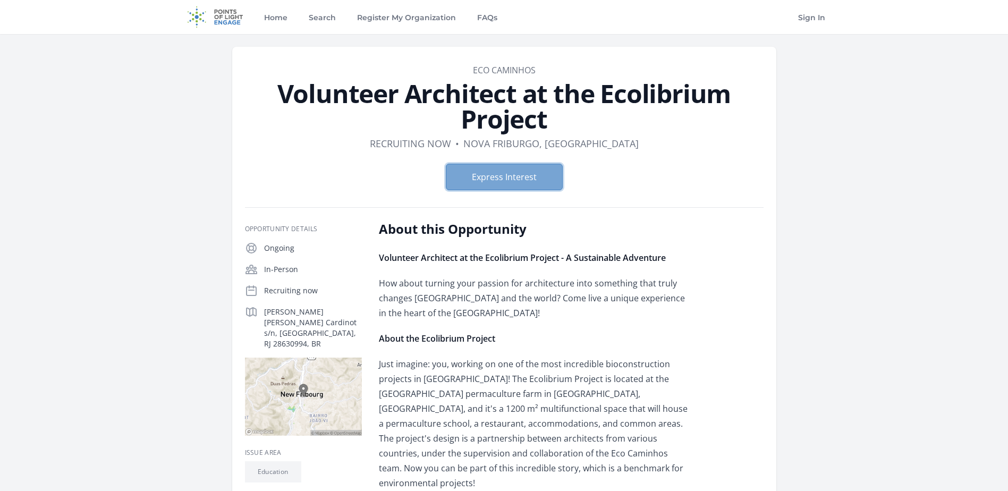
click at [542, 170] on button "Express Interest" at bounding box center [504, 177] width 117 height 27
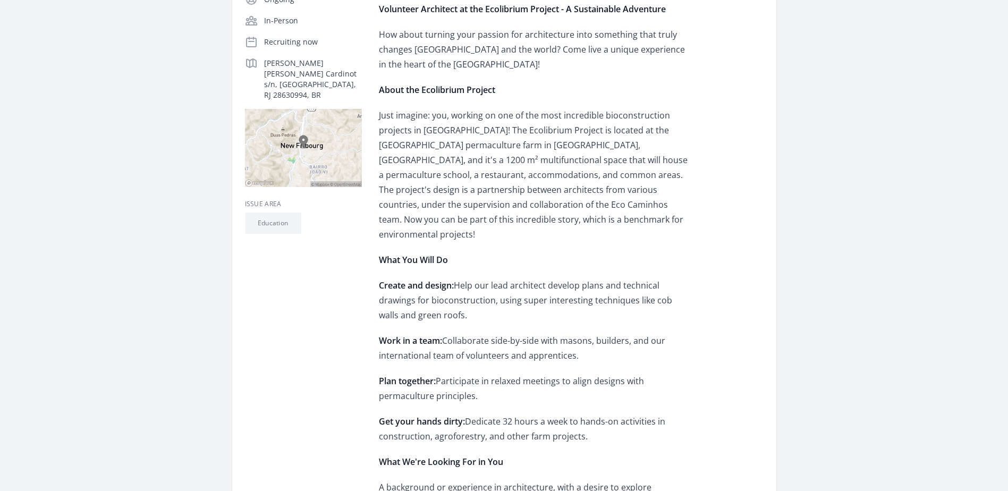
scroll to position [53, 0]
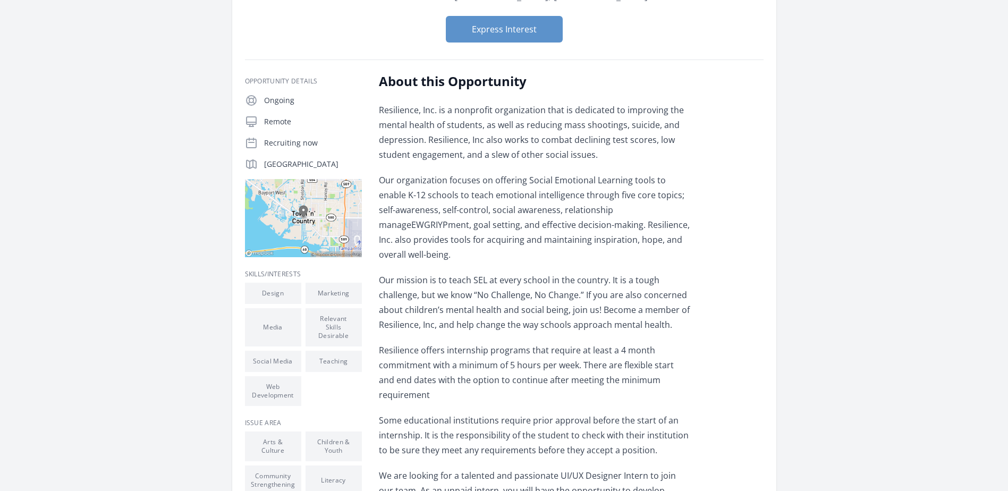
scroll to position [106, 0]
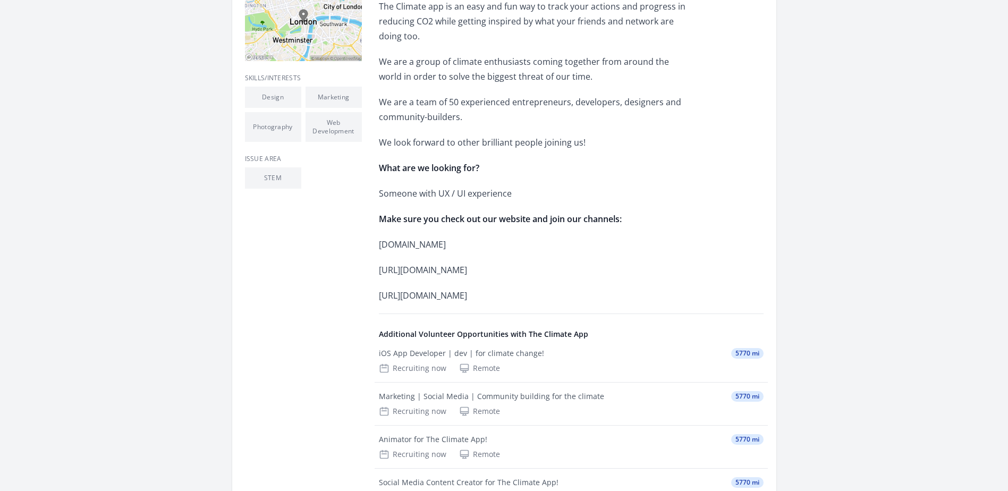
scroll to position [372, 0]
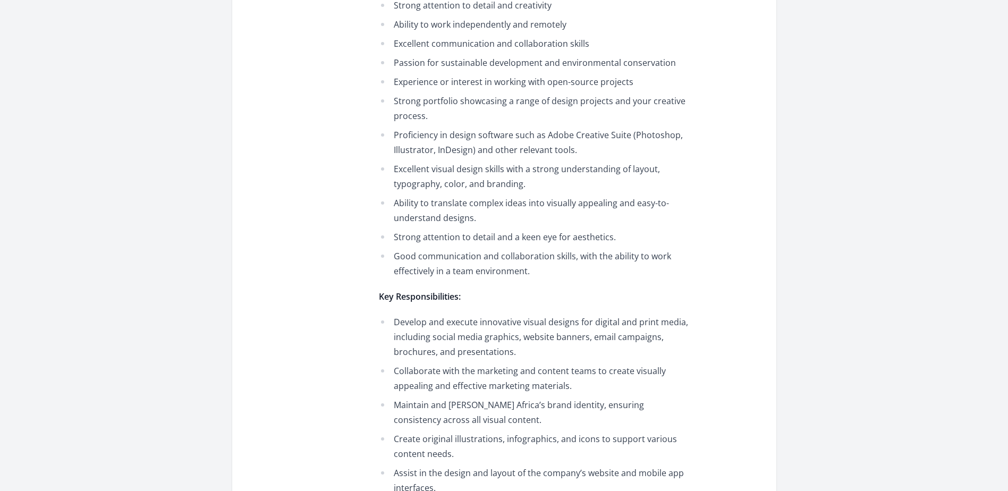
scroll to position [638, 0]
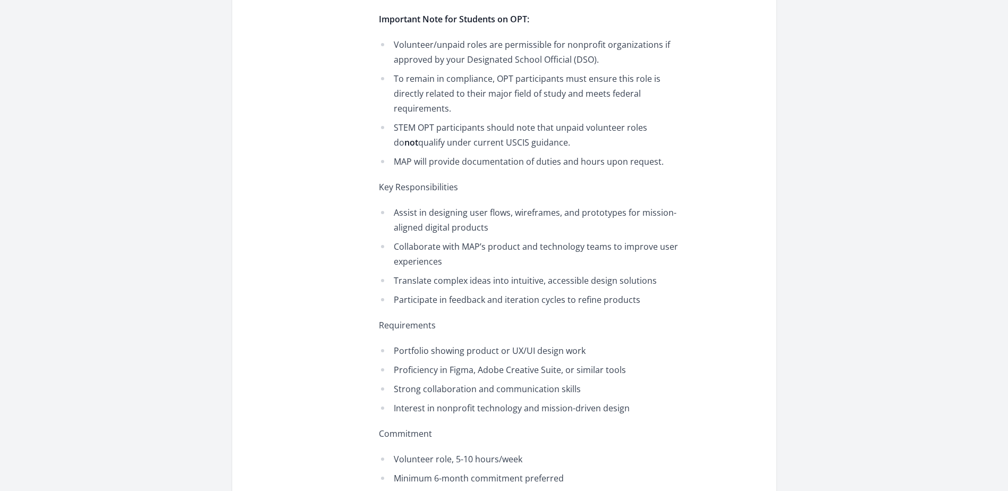
scroll to position [532, 0]
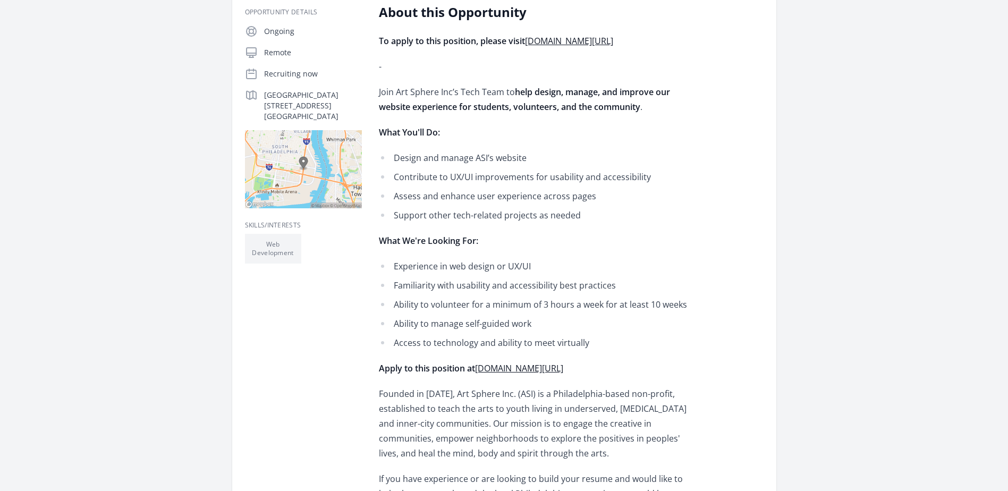
scroll to position [213, 0]
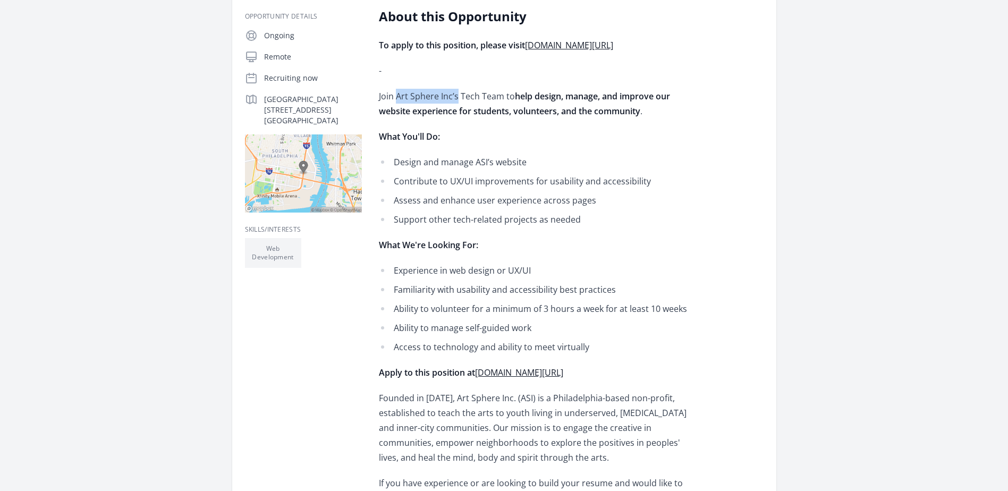
drag, startPoint x: 397, startPoint y: 94, endPoint x: 456, endPoint y: 96, distance: 59.0
click at [456, 96] on p "Join Art Sphere Inc’s Tech Team to help design, manage, and improve our website…" at bounding box center [534, 104] width 311 height 30
copy p "Art Sphere Inc’s"
click at [635, 224] on li "Support other tech-related projects as needed" at bounding box center [534, 219] width 311 height 15
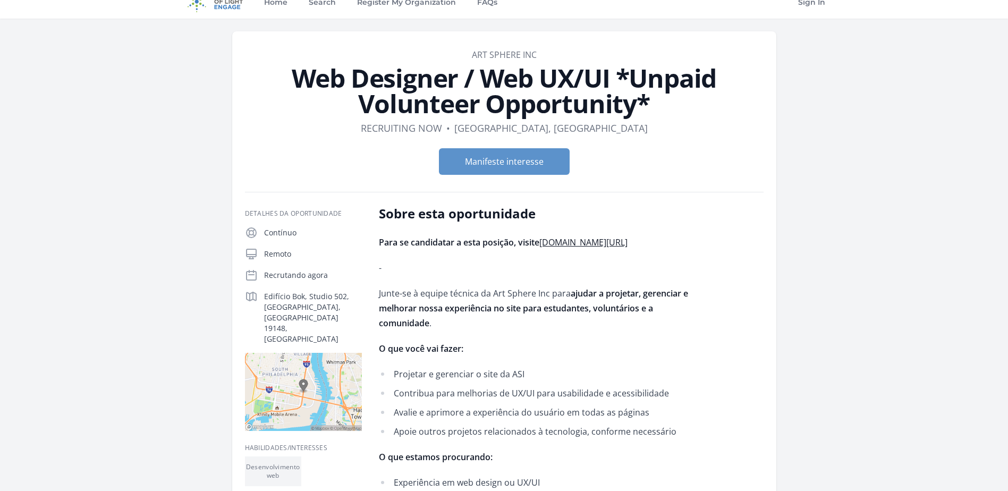
scroll to position [0, 0]
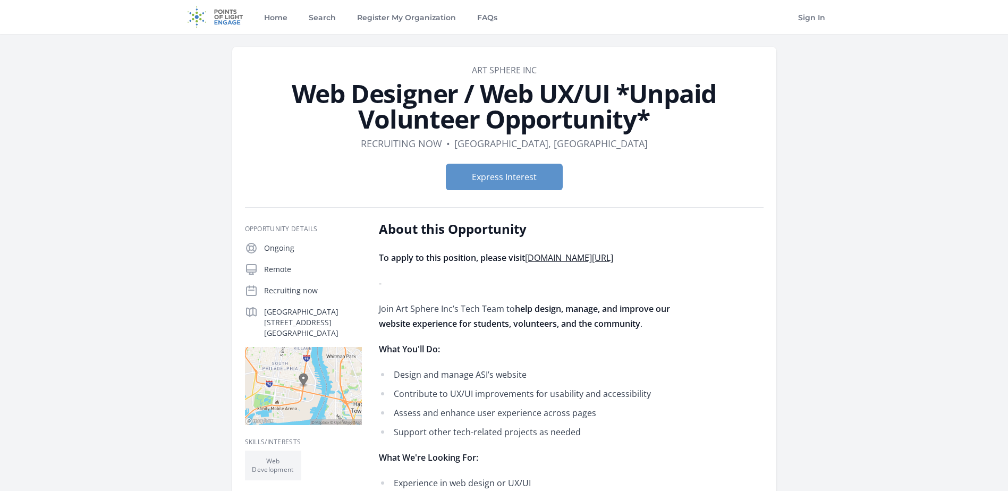
drag, startPoint x: 297, startPoint y: 91, endPoint x: 653, endPoint y: 125, distance: 357.3
click at [653, 125] on h1 "Web Designer / Web UX/UI *Unpaid Volunteer Opportunity*" at bounding box center [504, 106] width 519 height 51
copy h1 "Web Designer / Web UX/UI *Unpaid Volunteer Opportunity*"
